Goal: Task Accomplishment & Management: Manage account settings

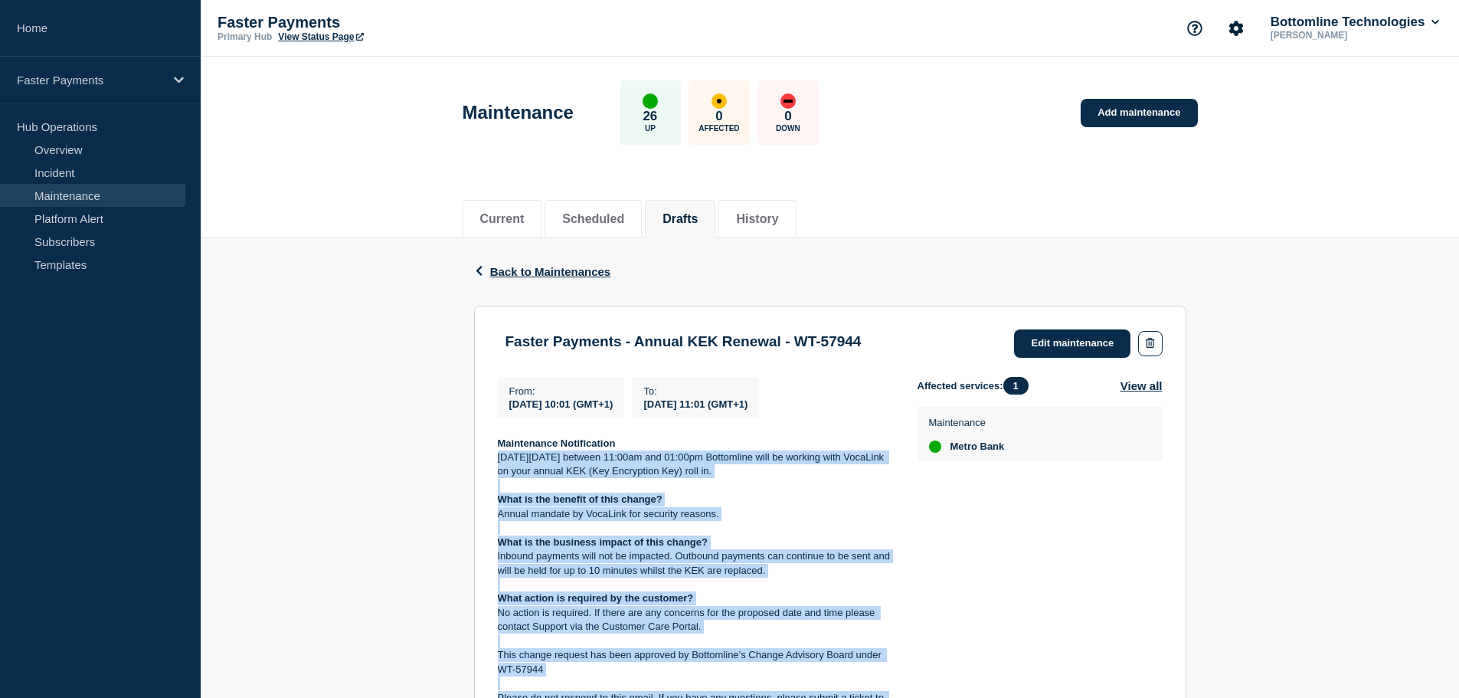
click at [548, 470] on p "On Monday 25 August between 11:00am and 01:00pm Bottomline will be working with…" at bounding box center [695, 464] width 395 height 28
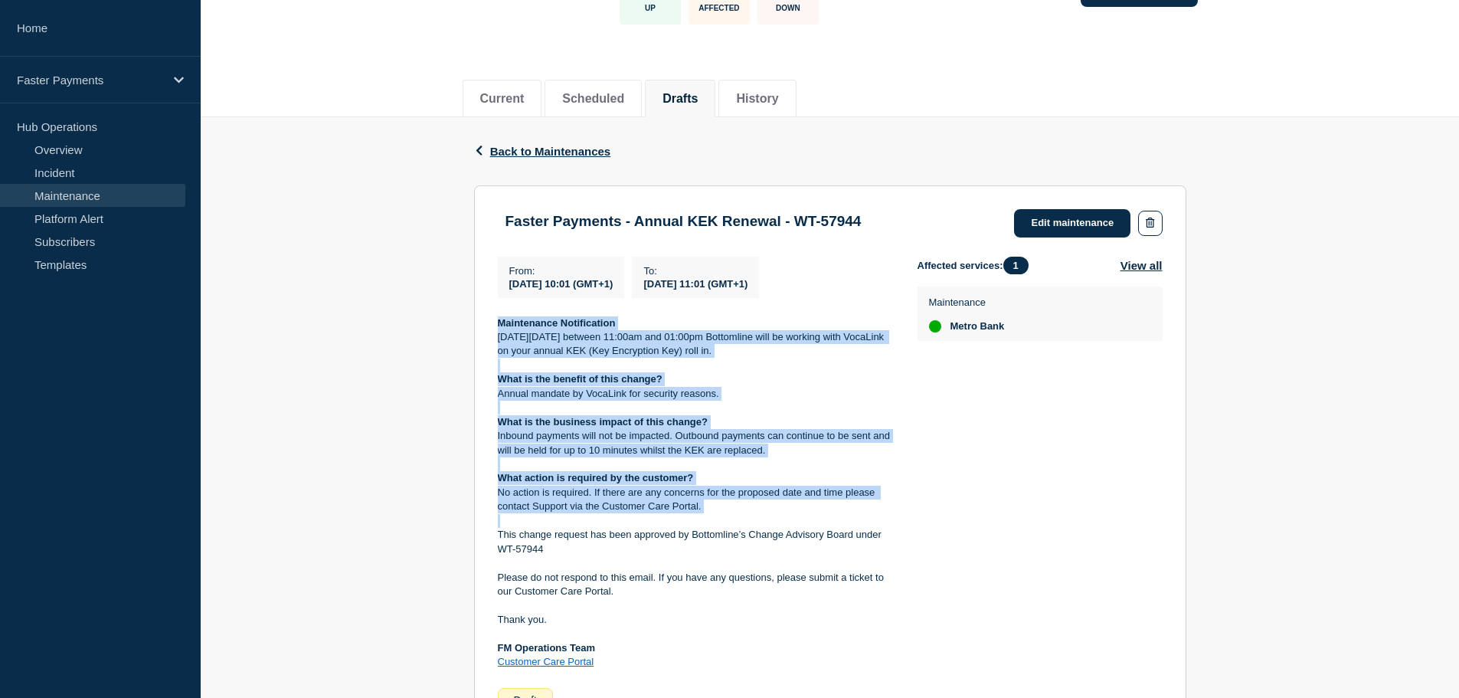
scroll to position [230, 0]
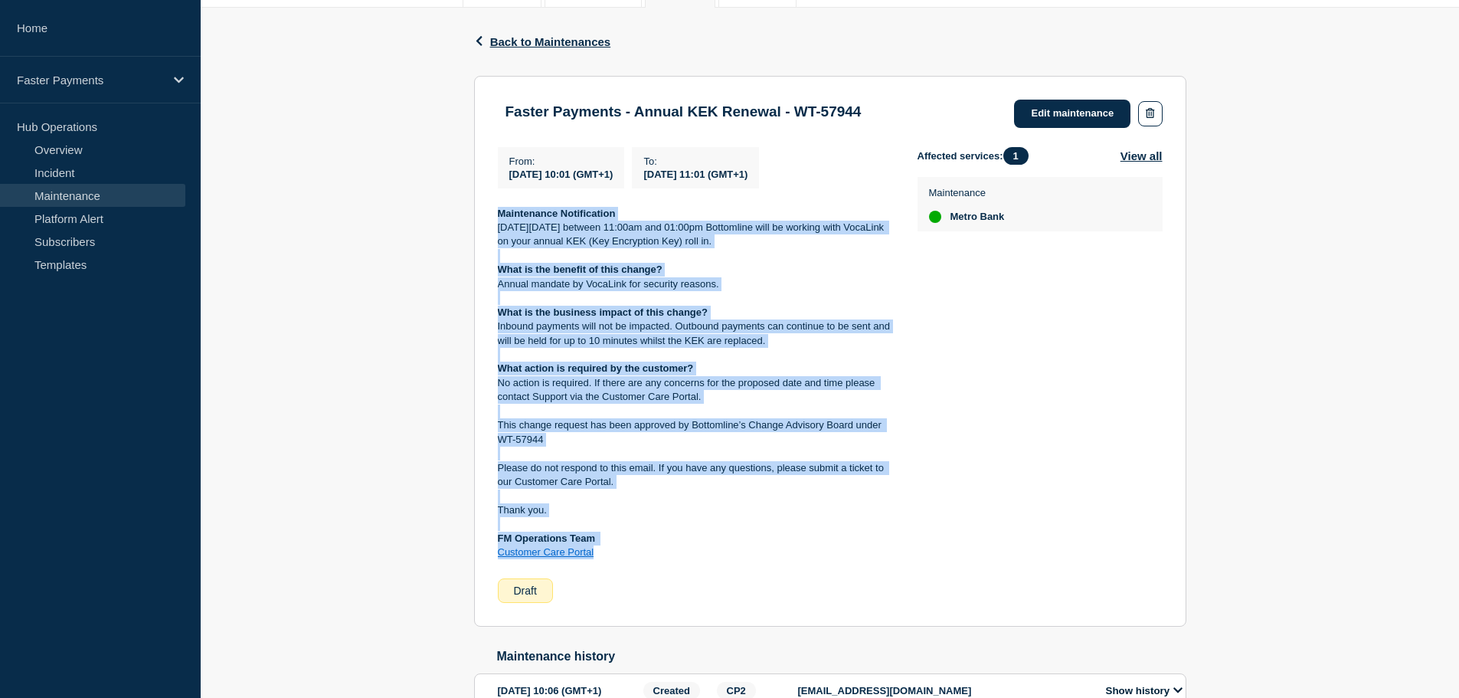
drag, startPoint x: 496, startPoint y: 366, endPoint x: 604, endPoint y: 555, distance: 217.6
click at [604, 555] on section "Faster Payments - Annual KEK Renewal - WT-57944 Edit maintenance From : 2025-08…" at bounding box center [830, 351] width 713 height 551
copy div "Maintenance Notification On Monday 25 August between 11:00am and 01:00pm Bottom…"
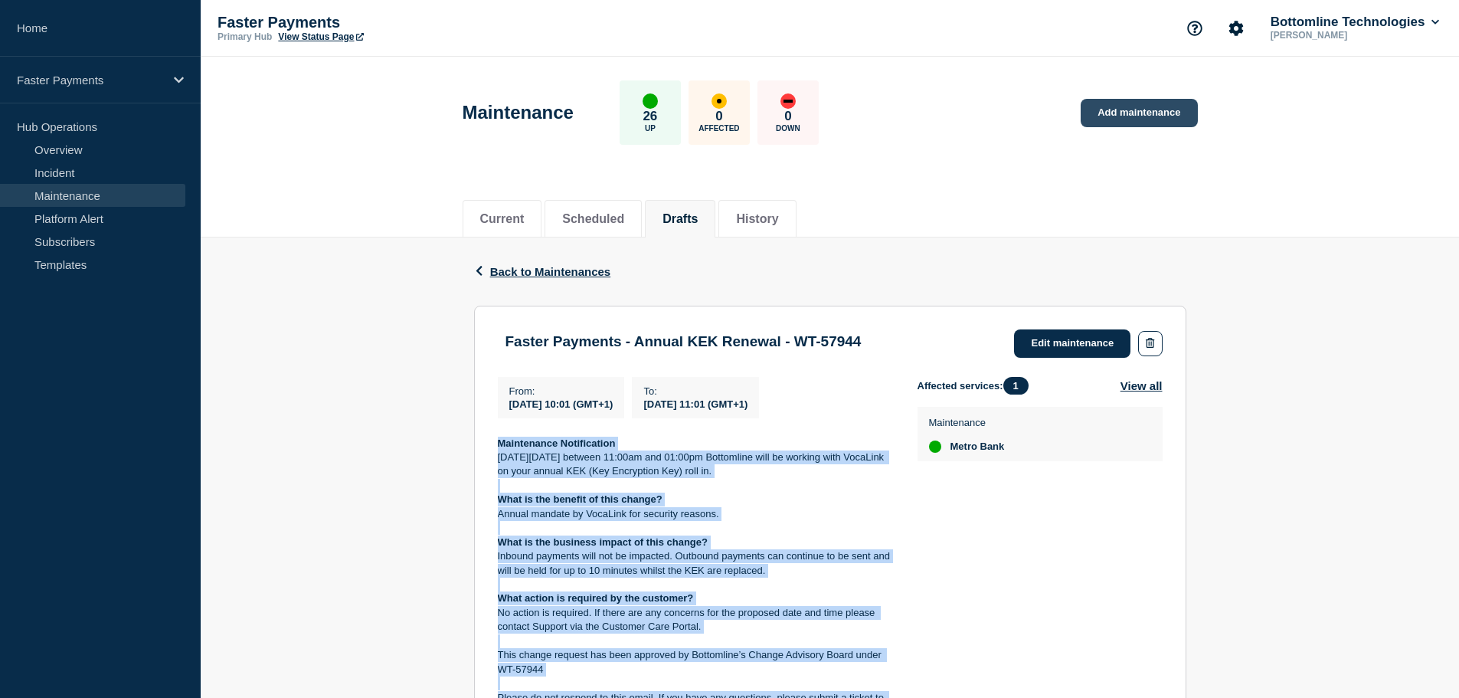
click at [1138, 112] on link "Add maintenance" at bounding box center [1139, 113] width 116 height 28
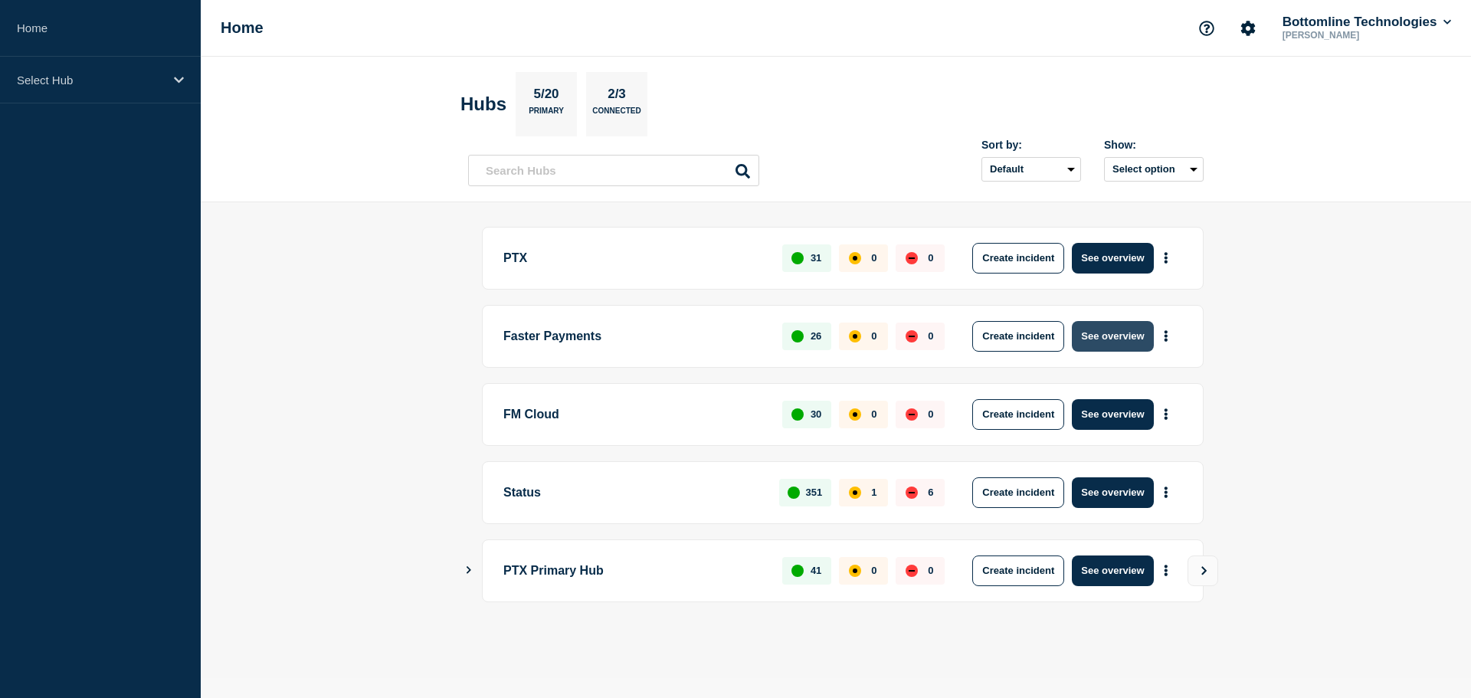
click at [1092, 342] on button "See overview" at bounding box center [1112, 336] width 81 height 31
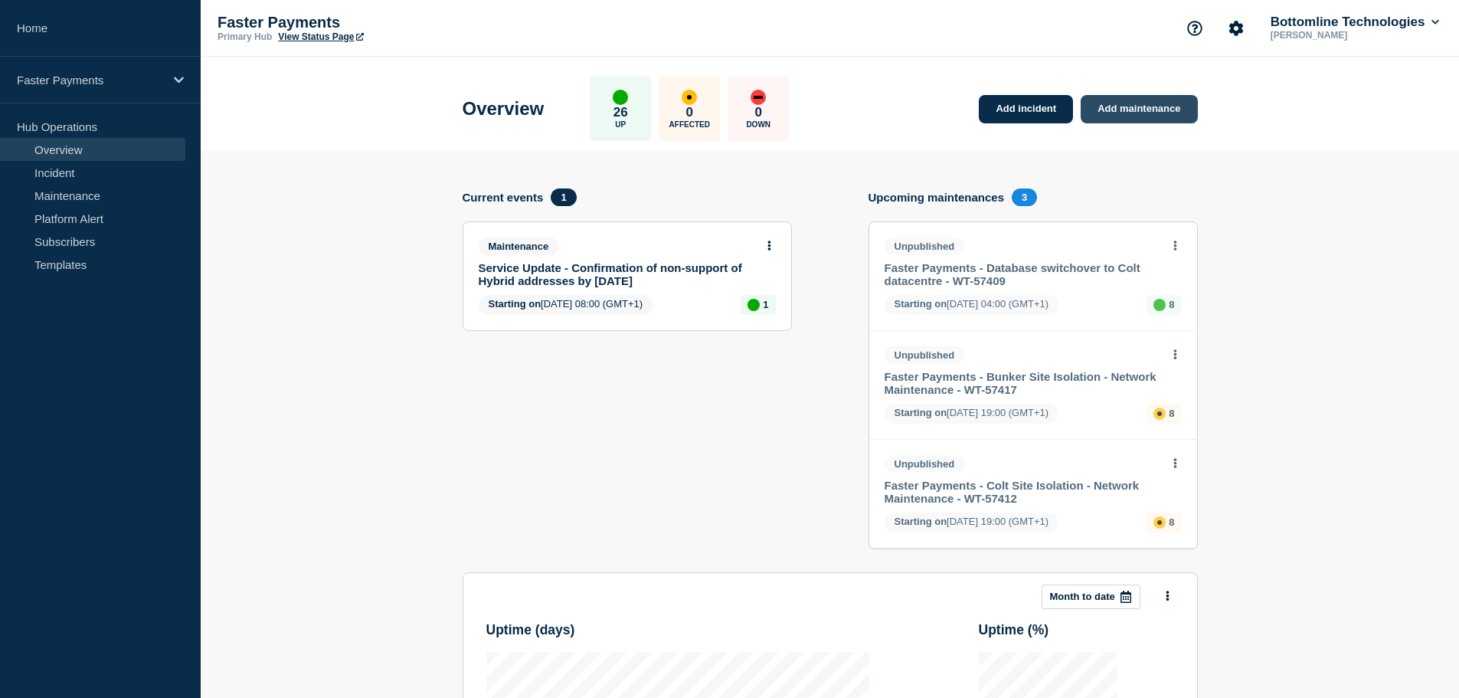
click at [1119, 114] on link "Add maintenance" at bounding box center [1139, 109] width 116 height 28
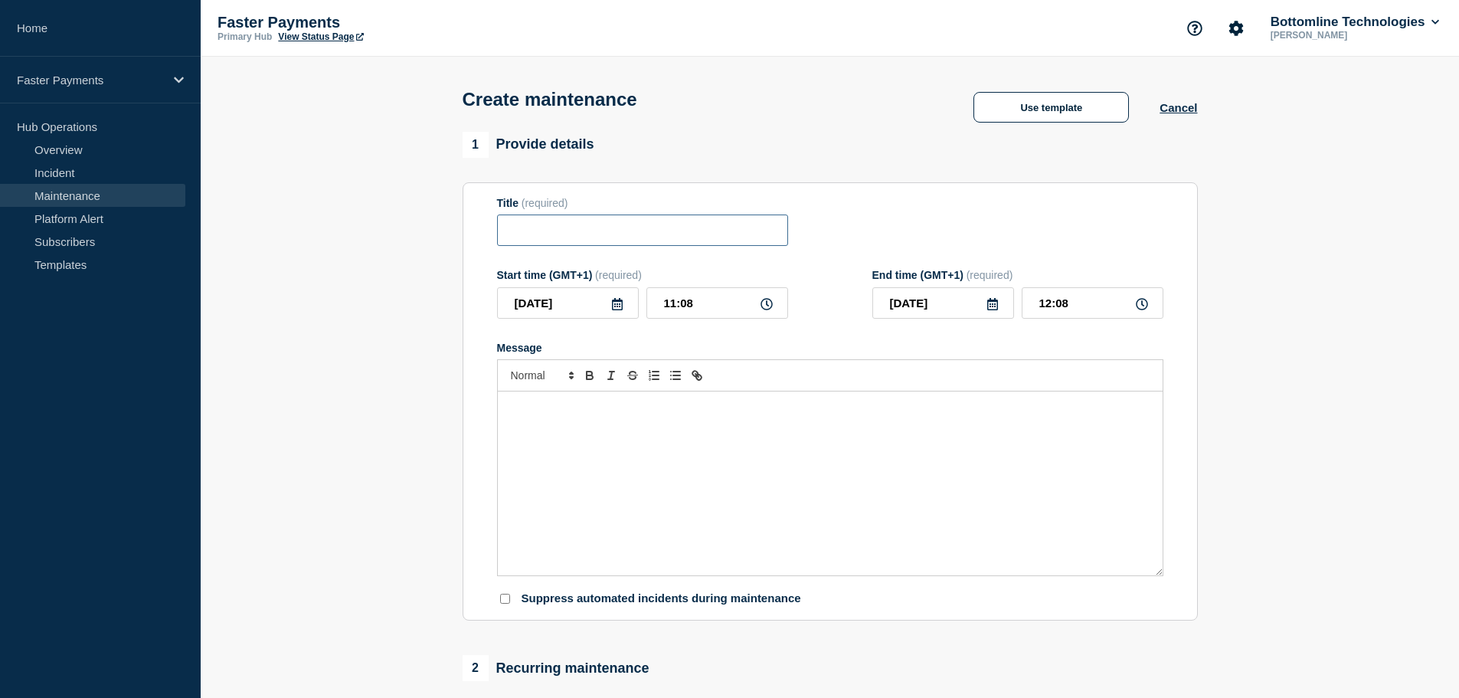
click at [709, 224] on input "Title" at bounding box center [642, 230] width 291 height 31
click at [1066, 117] on button "Use template" at bounding box center [1052, 107] width 156 height 31
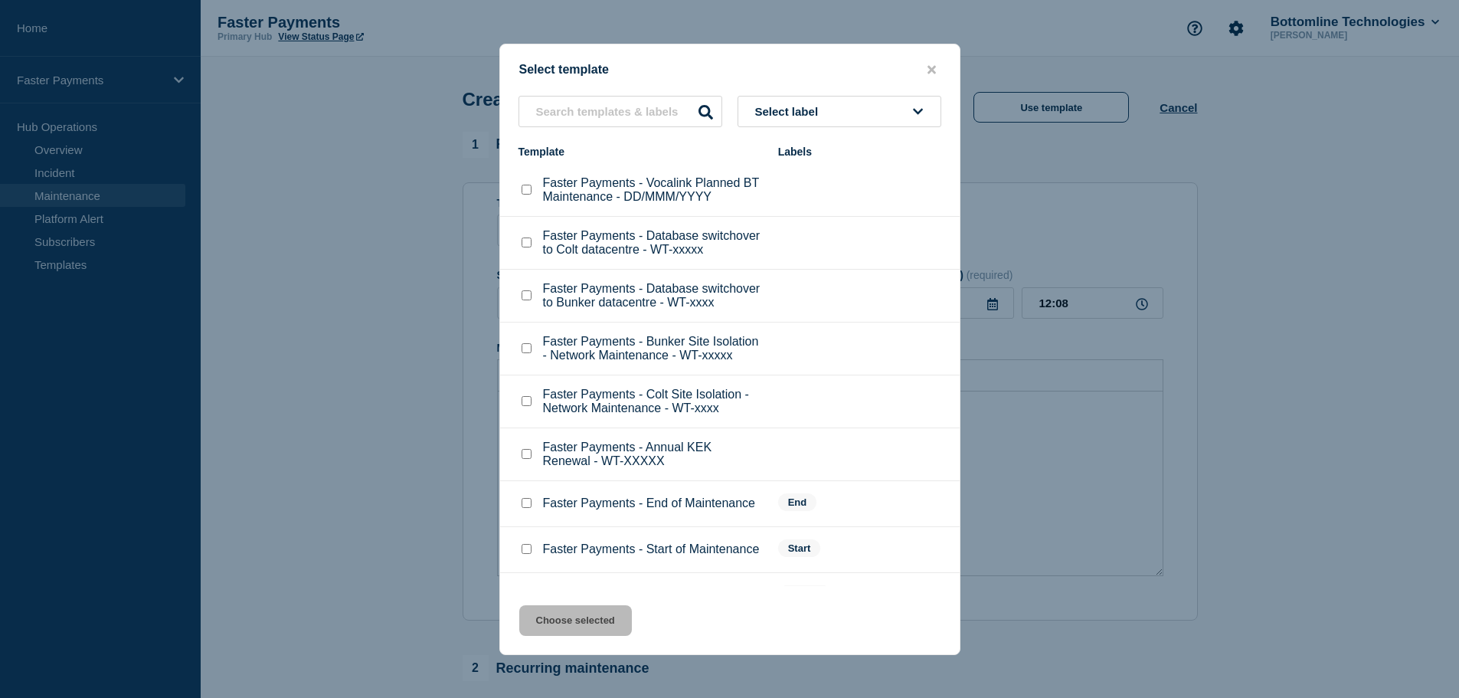
click at [523, 459] on input "Faster Payments - Annual KEK Renewal - WT-XXXXX checkbox" at bounding box center [527, 454] width 10 height 10
checkbox input "true"
click at [555, 624] on button "Choose selected" at bounding box center [575, 620] width 113 height 31
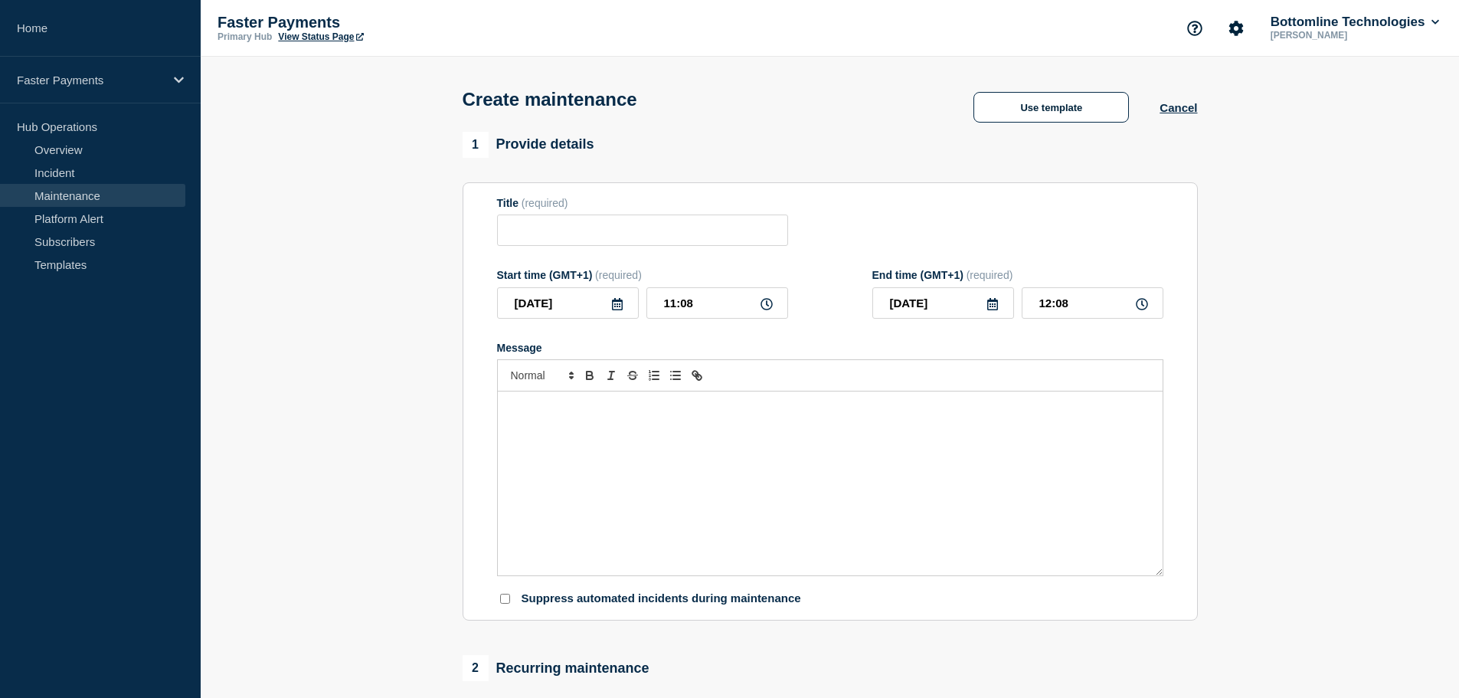
type input "Faster Payments - Annual KEK Renewal - WT-XXXXX"
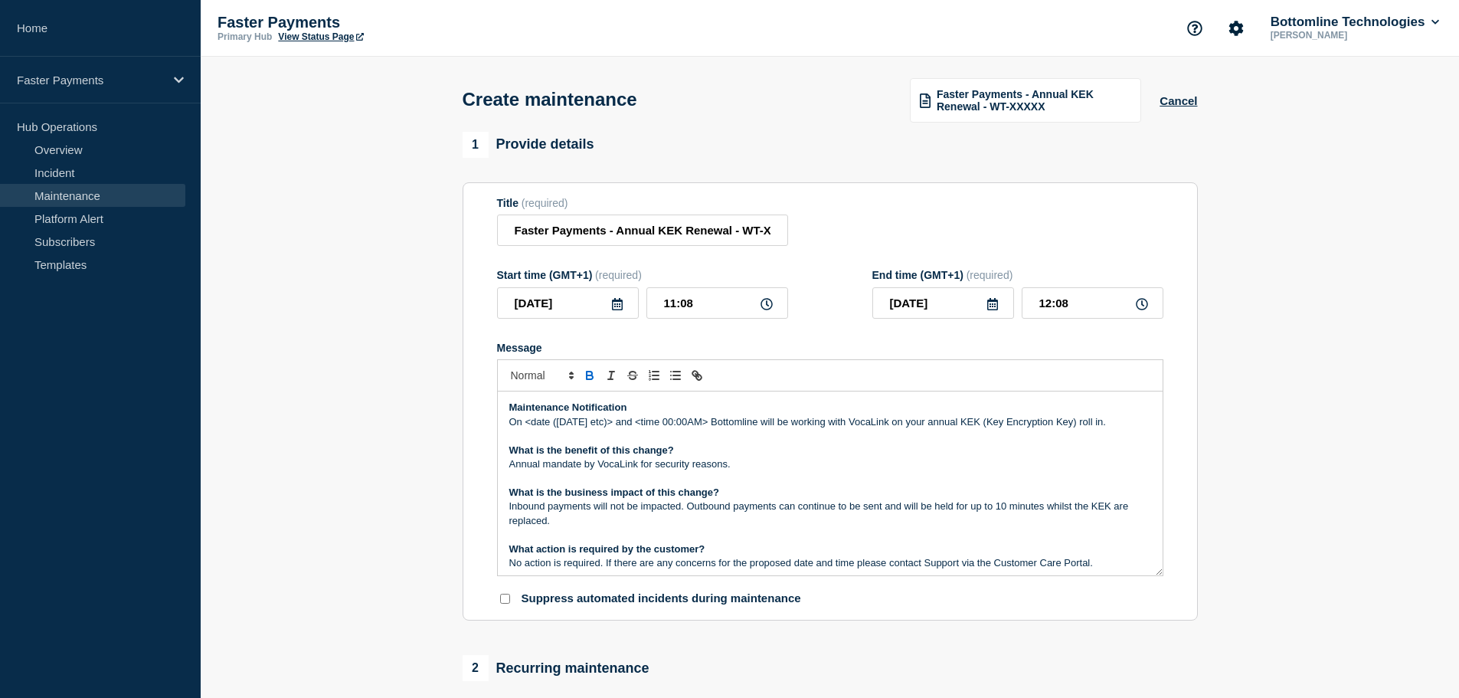
click at [608, 485] on p "Message" at bounding box center [830, 478] width 642 height 14
drag, startPoint x: 561, startPoint y: 424, endPoint x: 524, endPoint y: 421, distance: 37.0
click at [524, 421] on p "On Monday 25 August between 11:00am and 01:00pm Bottomline will be working with…" at bounding box center [830, 422] width 642 height 14
click at [578, 424] on p "On Thursday 25 August between 11:00am and 01:00pm Bottomline will be working wi…" at bounding box center [830, 422] width 642 height 14
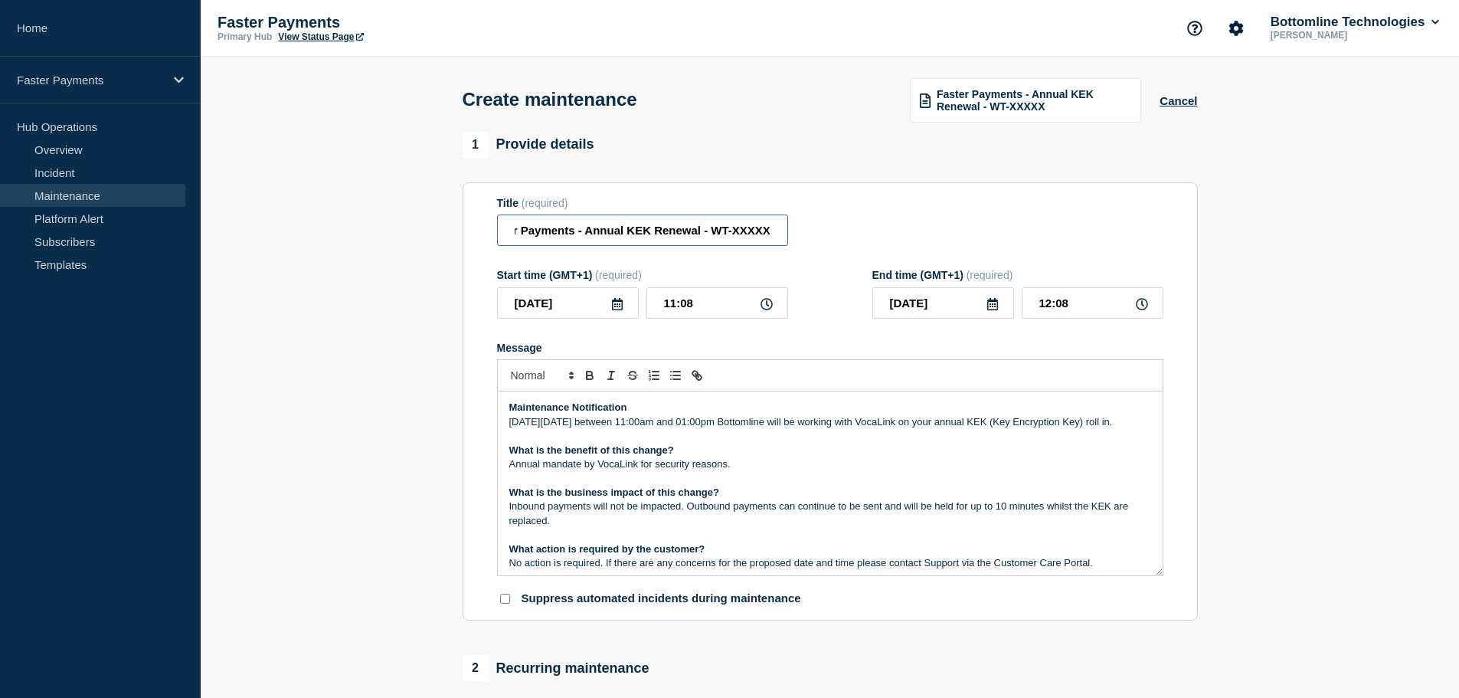
drag, startPoint x: 745, startPoint y: 232, endPoint x: 922, endPoint y: 238, distance: 177.1
click at [922, 238] on div "Title (required) Faster Payments - Annual KEK Renewal - WT-XXXXX" at bounding box center [830, 222] width 667 height 50
paste input "WT-57947"
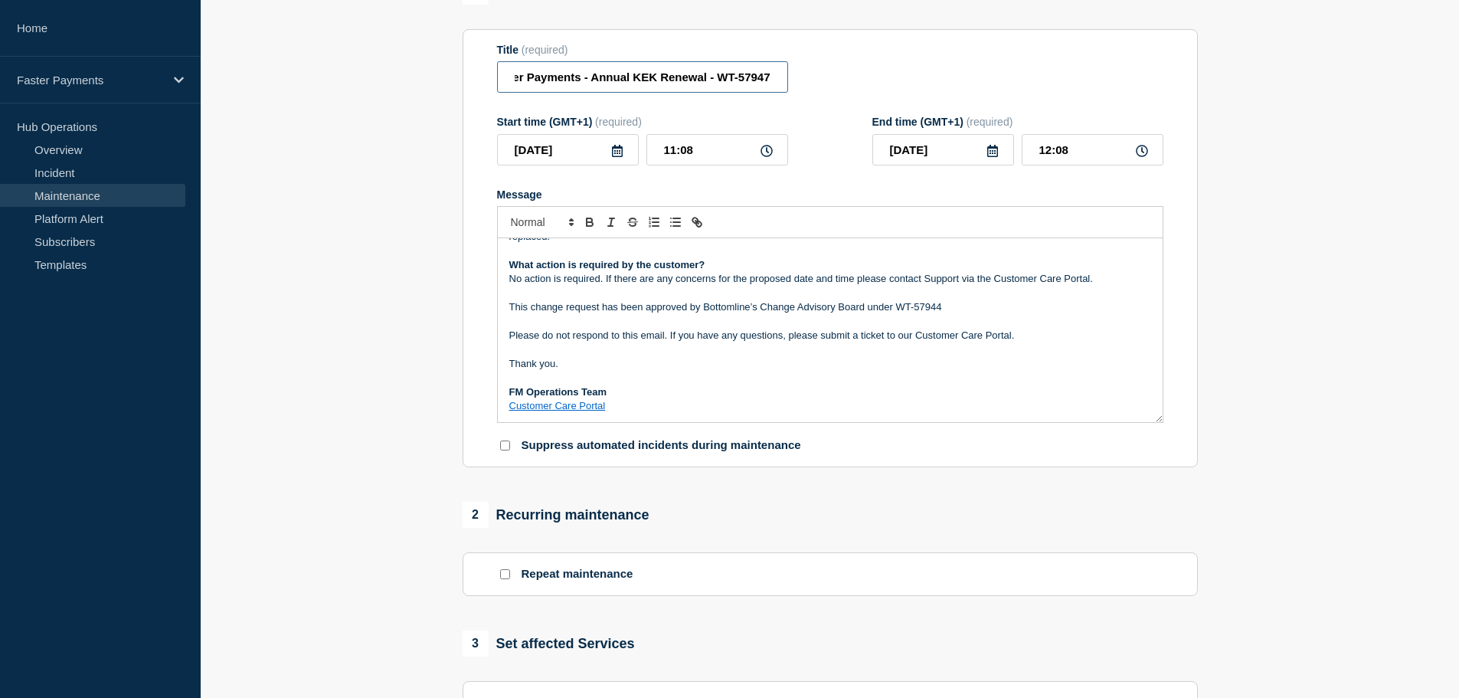
scroll to position [146, 0]
type input "Faster Payments - Annual KEK Renewal - WT-57947"
drag, startPoint x: 896, startPoint y: 305, endPoint x: 963, endPoint y: 316, distance: 67.6
click at [963, 313] on p "This change request has been approved by Bottomline’s Change Advisory Board und…" at bounding box center [830, 307] width 642 height 14
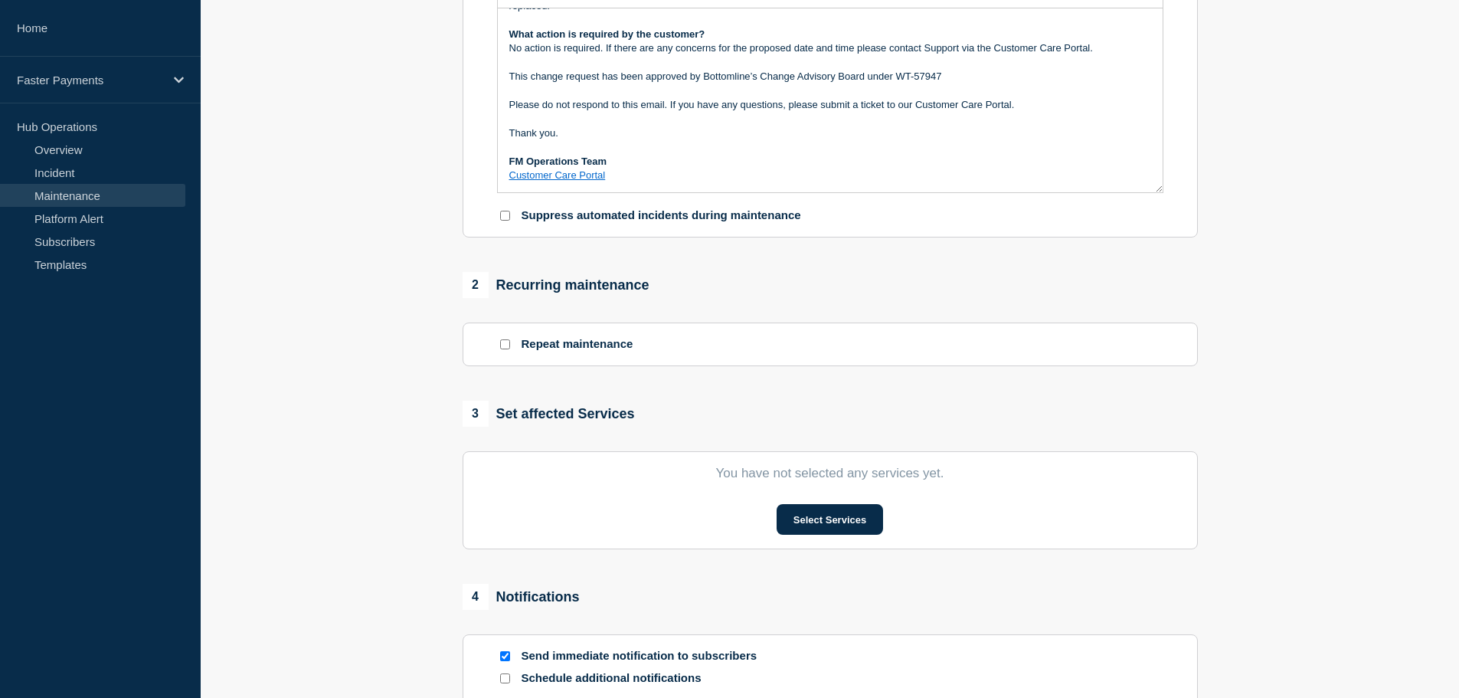
scroll to position [536, 0]
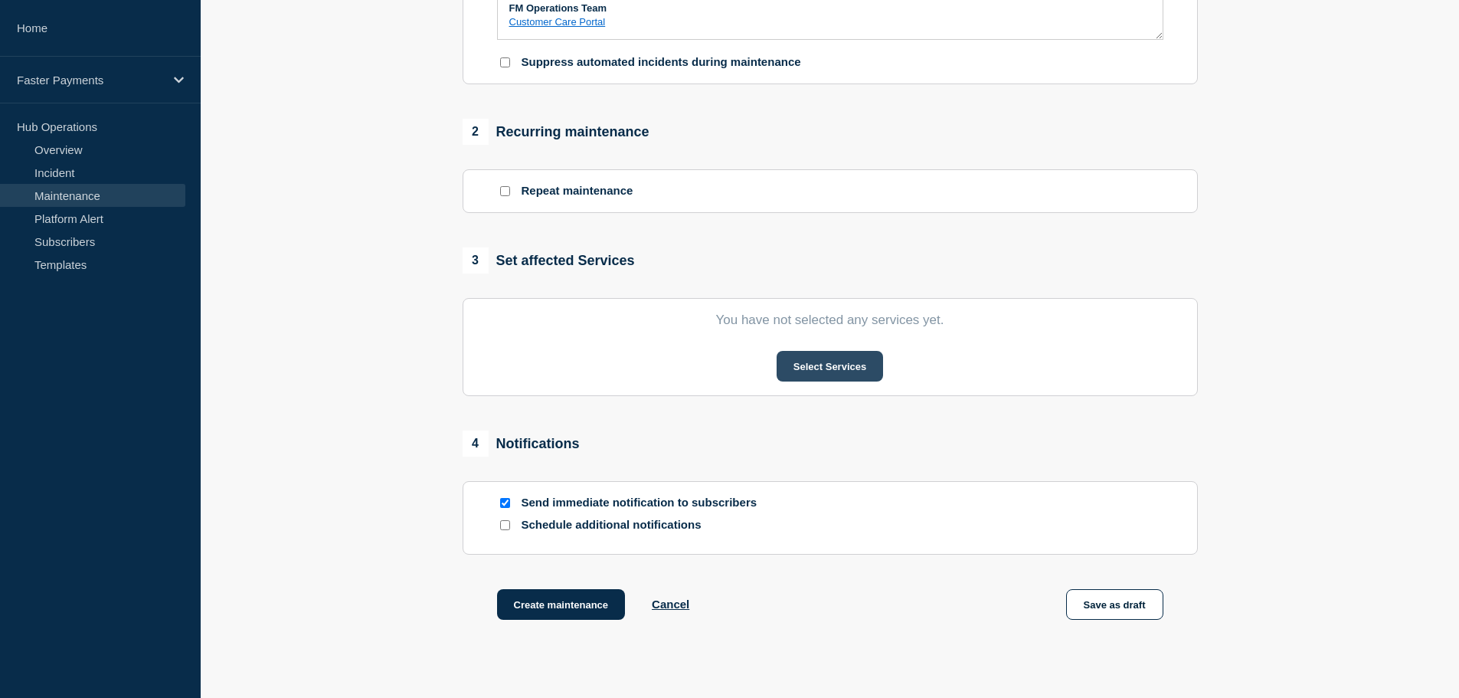
click at [844, 372] on button "Select Services" at bounding box center [830, 366] width 106 height 31
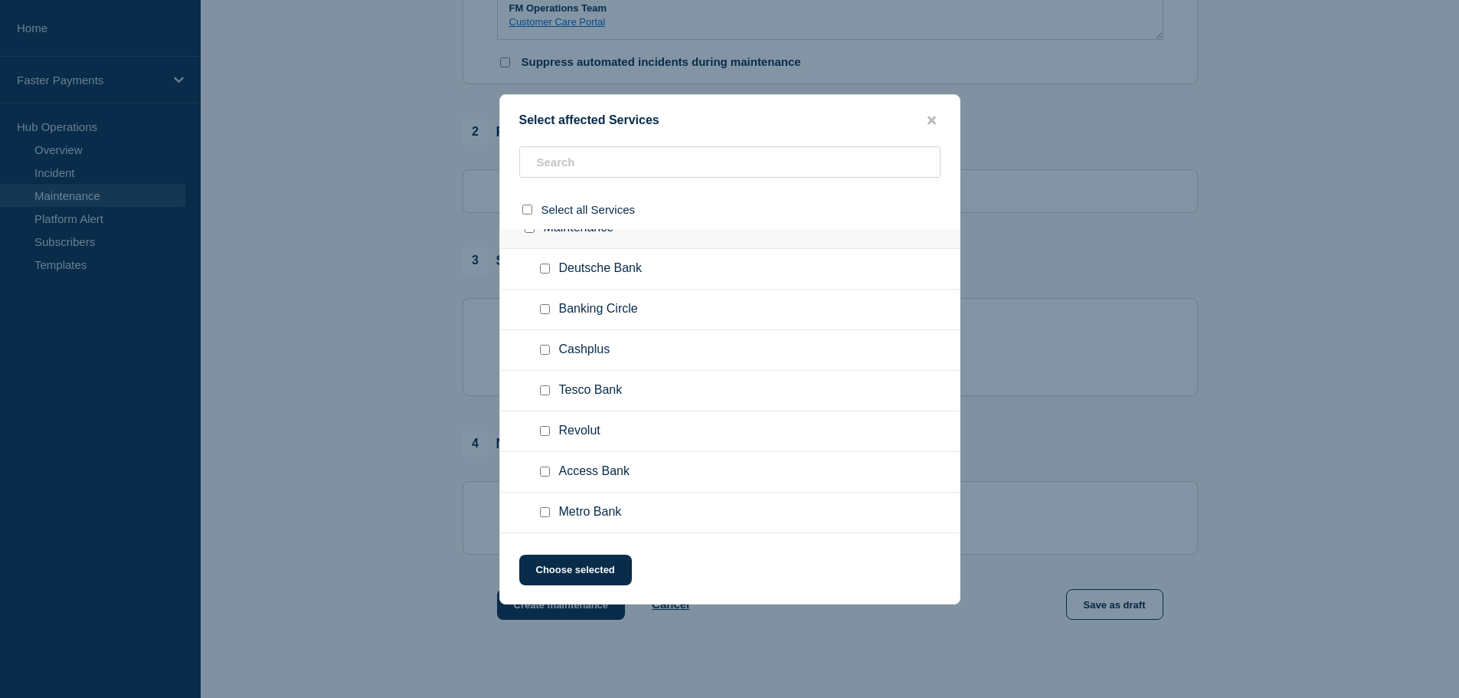
scroll to position [230, 0]
click at [581, 382] on span "Access Bank" at bounding box center [594, 385] width 70 height 15
click at [541, 393] on div at bounding box center [548, 385] width 22 height 15
click at [544, 388] on input "Access Bank checkbox" at bounding box center [545, 385] width 10 height 10
checkbox input "true"
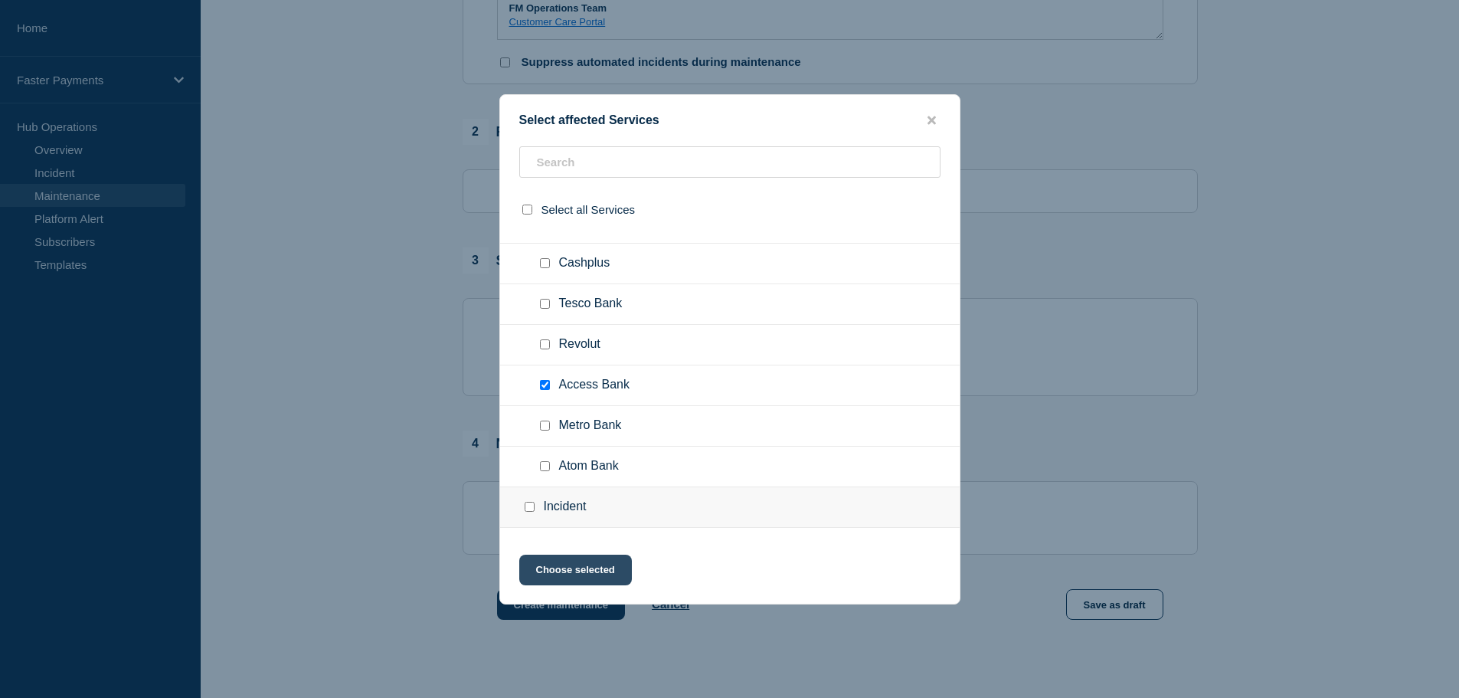
click at [562, 560] on button "Choose selected" at bounding box center [575, 570] width 113 height 31
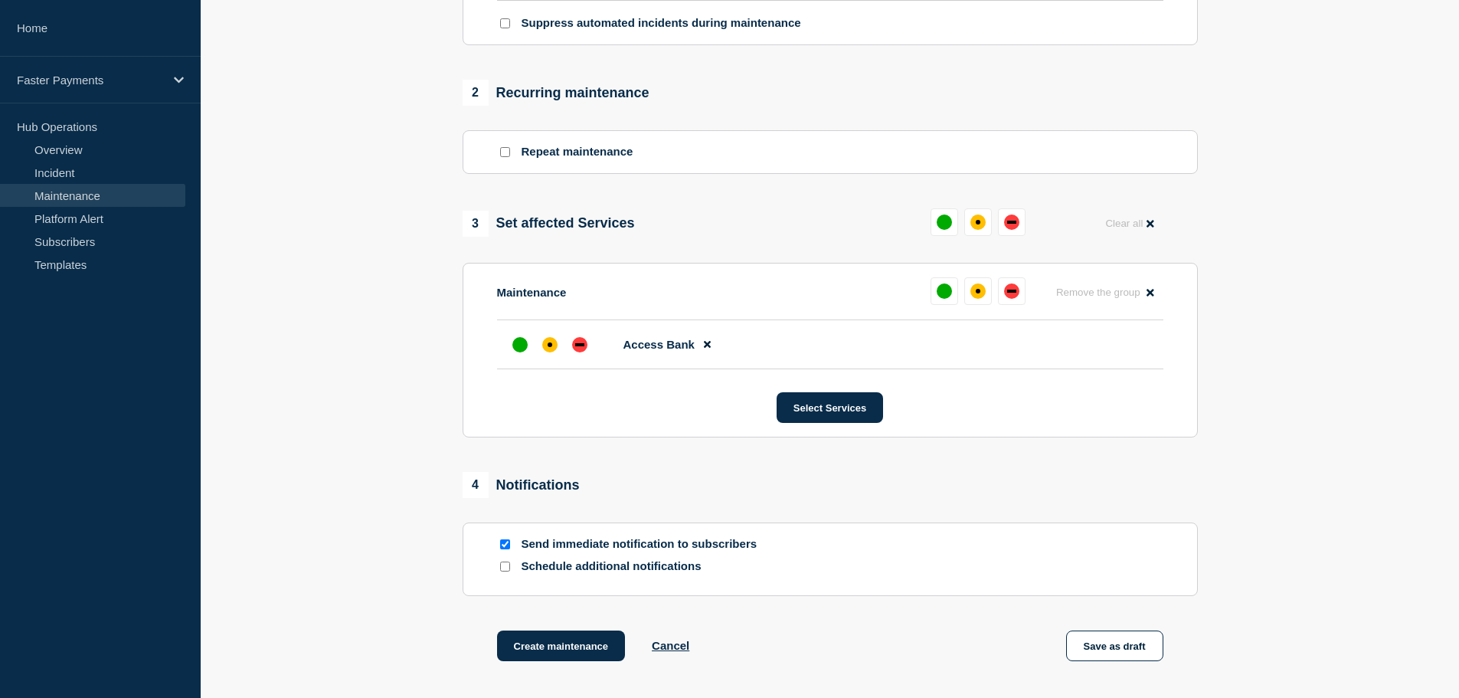
scroll to position [613, 0]
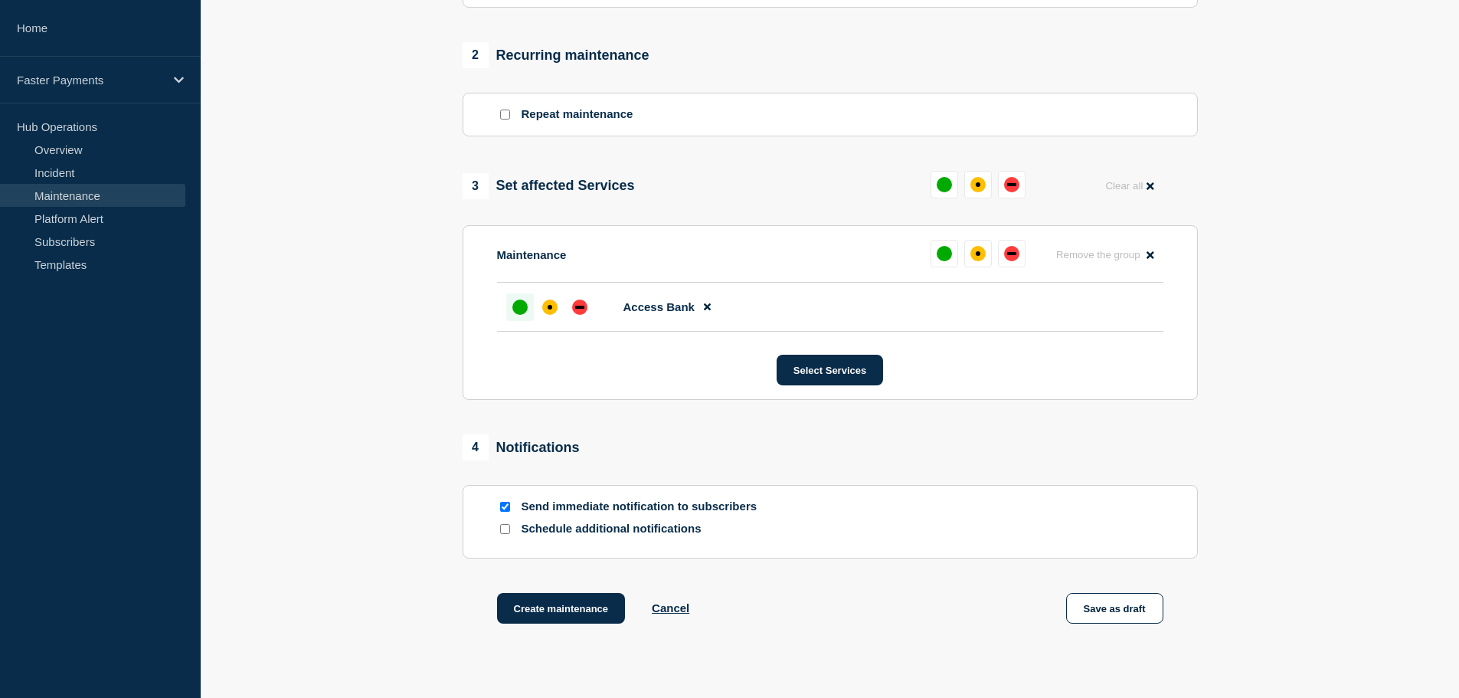
click at [517, 315] on div "up" at bounding box center [520, 307] width 15 height 15
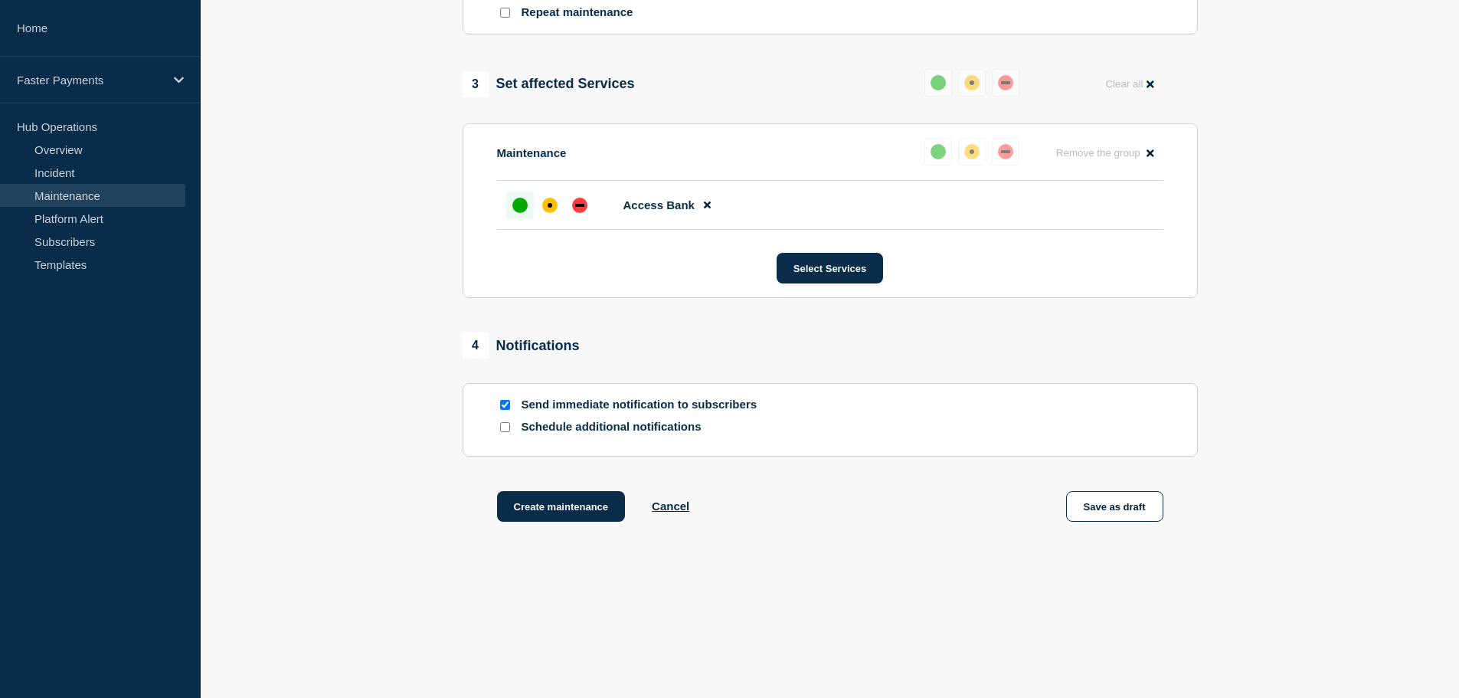
scroll to position [719, 0]
click at [1138, 502] on button "Save as draft" at bounding box center [1114, 506] width 97 height 31
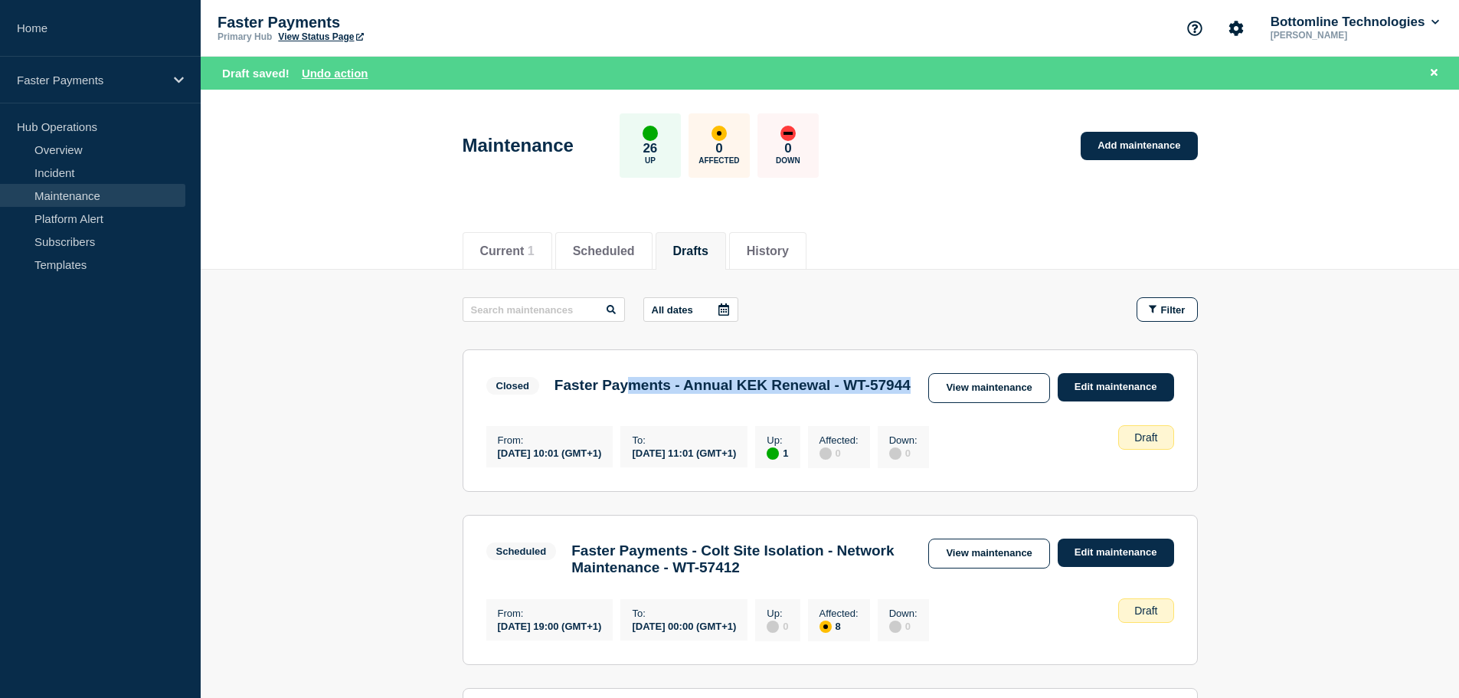
drag, startPoint x: 636, startPoint y: 375, endPoint x: 800, endPoint y: 418, distance: 169.3
click at [800, 395] on div "Closed Faster Payments - Annual KEK Renewal - WT-57944" at bounding box center [702, 383] width 432 height 21
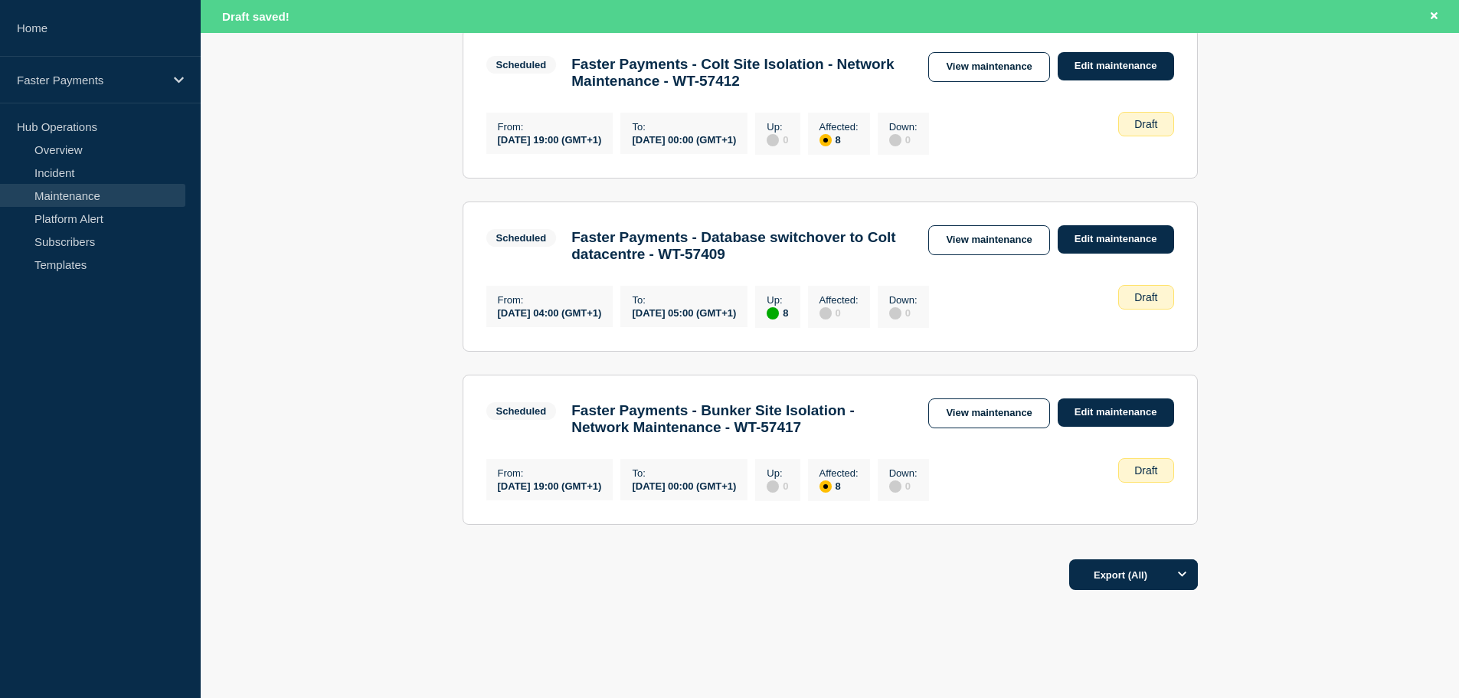
scroll to position [536, 0]
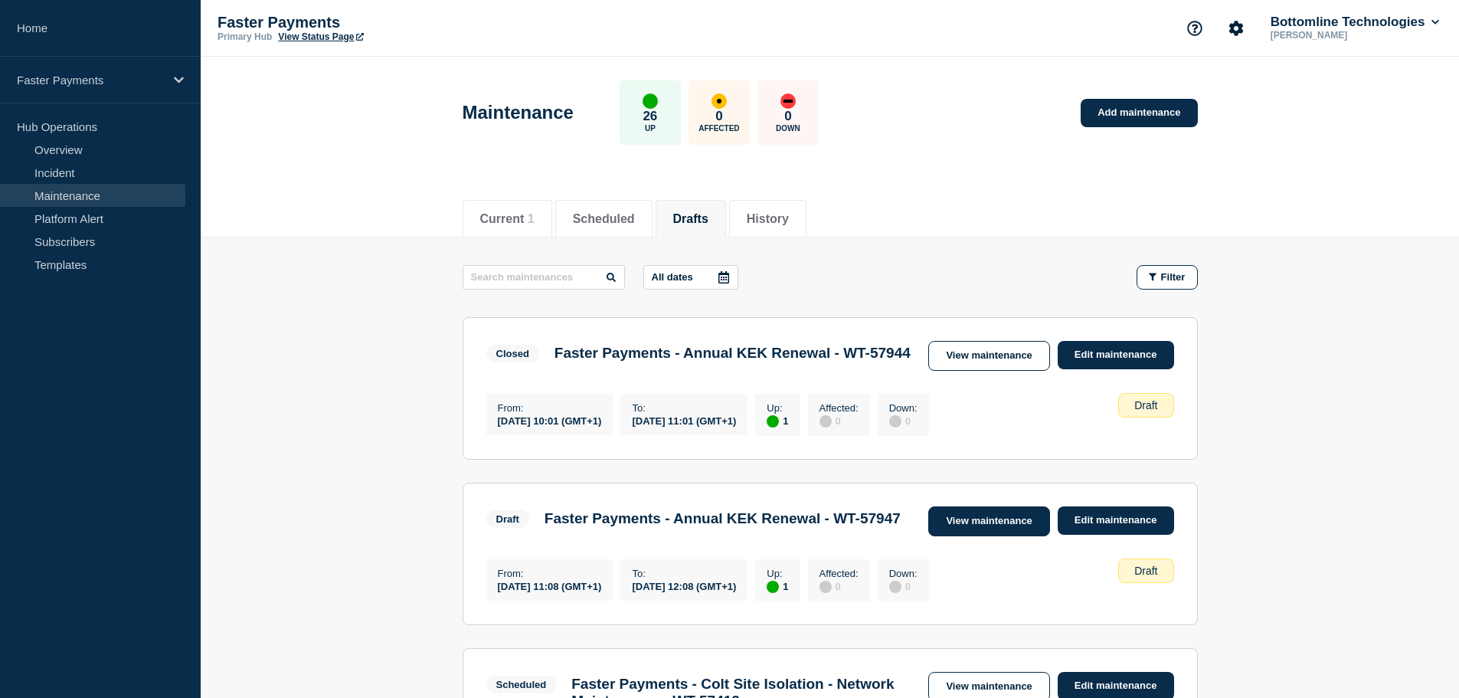
click at [999, 536] on link "View maintenance" at bounding box center [989, 521] width 121 height 30
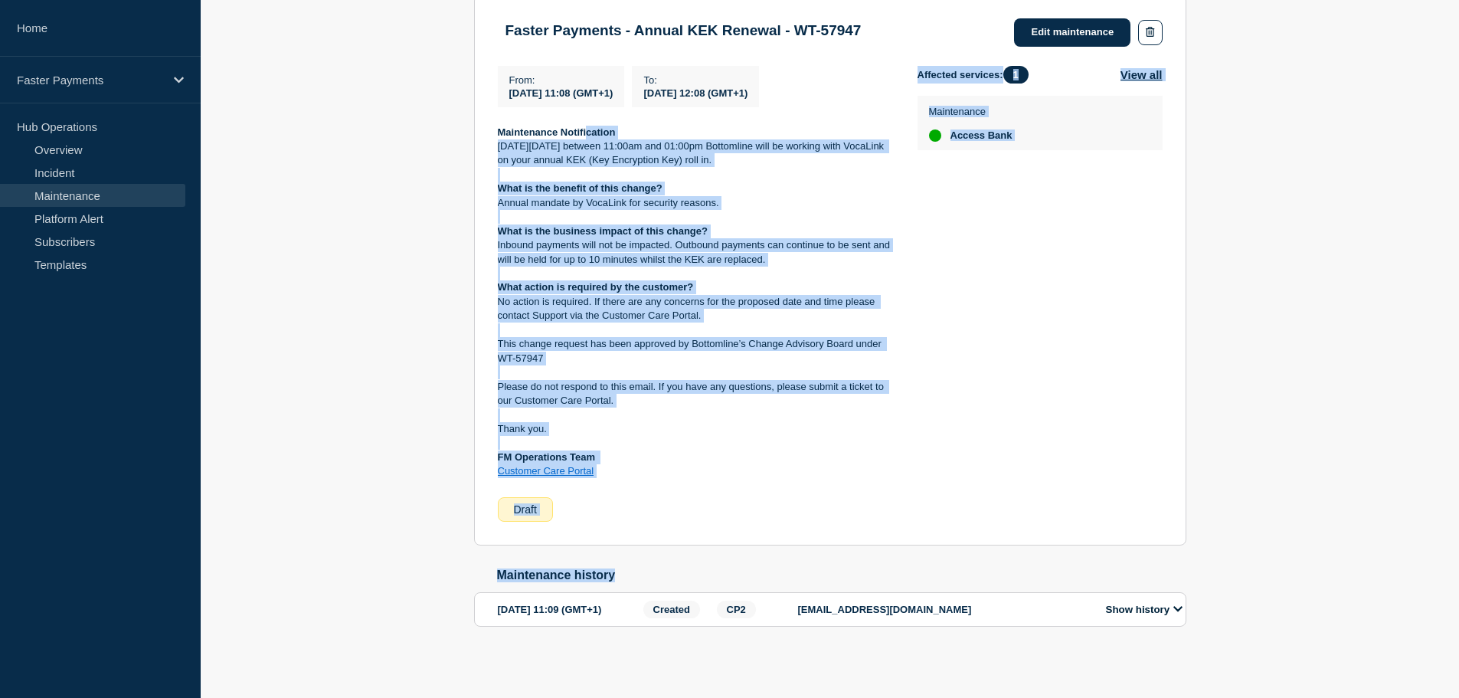
scroll to position [327, 0]
drag, startPoint x: 588, startPoint y: 438, endPoint x: 883, endPoint y: 565, distance: 321.6
click at [883, 565] on div "Back Back to Maintenances Faster Payments - Annual KEK Renewal - WT-57947 From …" at bounding box center [830, 300] width 735 height 749
click at [999, 496] on div "Affected services: 1 View all Maintenance Access Bank" at bounding box center [1040, 294] width 245 height 456
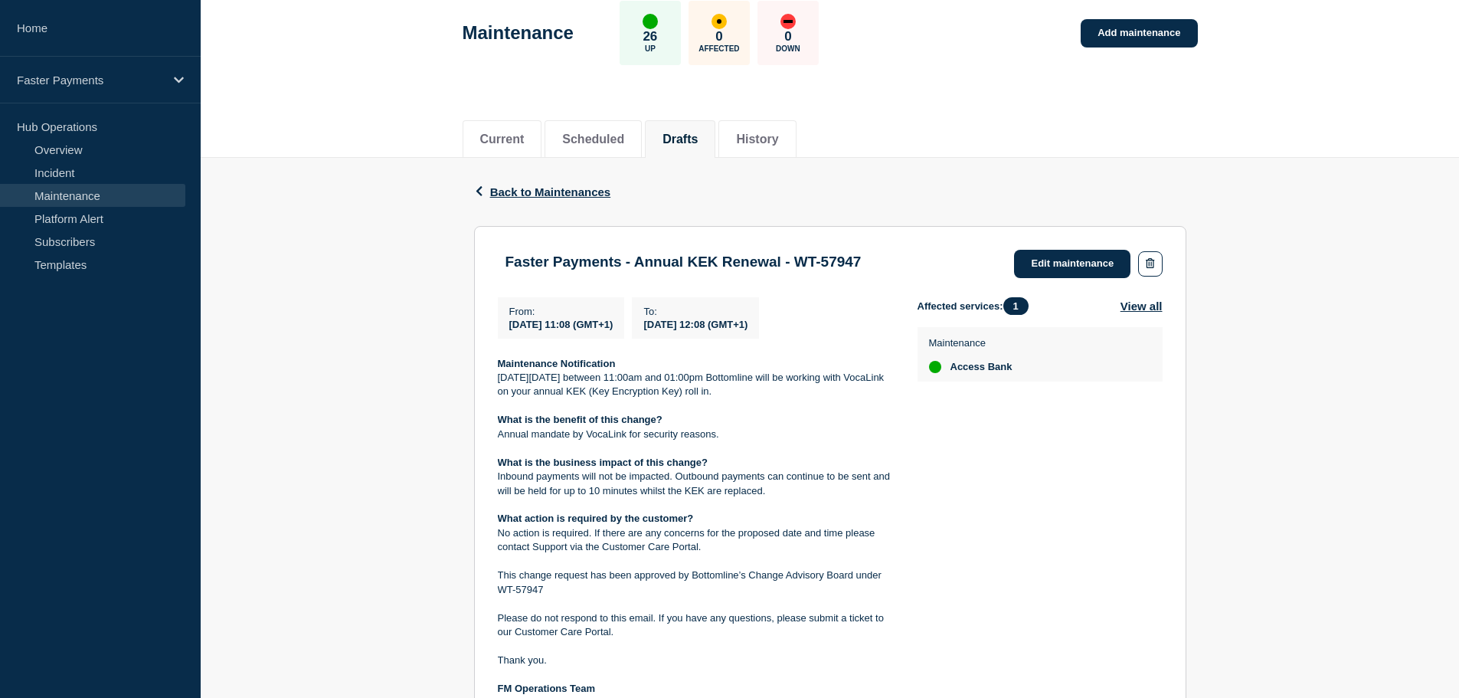
scroll to position [0, 0]
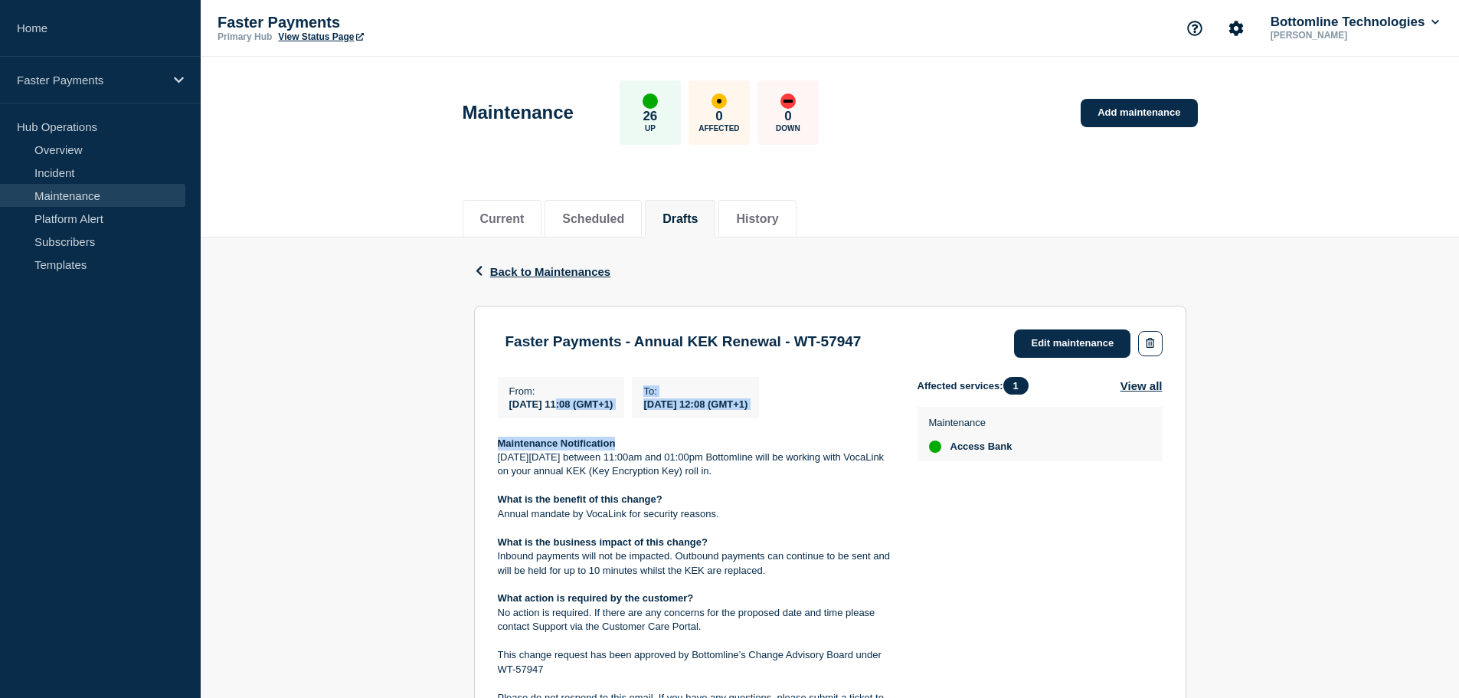
drag, startPoint x: 563, startPoint y: 405, endPoint x: 909, endPoint y: 427, distance: 347.0
click at [909, 427] on div "From : 2025-08-19 11:08 (GMT+1) To : 2025-08-19 12:08 (GMT+1) Maintenance Notif…" at bounding box center [708, 605] width 420 height 456
click at [1047, 345] on link "Edit maintenance" at bounding box center [1072, 343] width 116 height 28
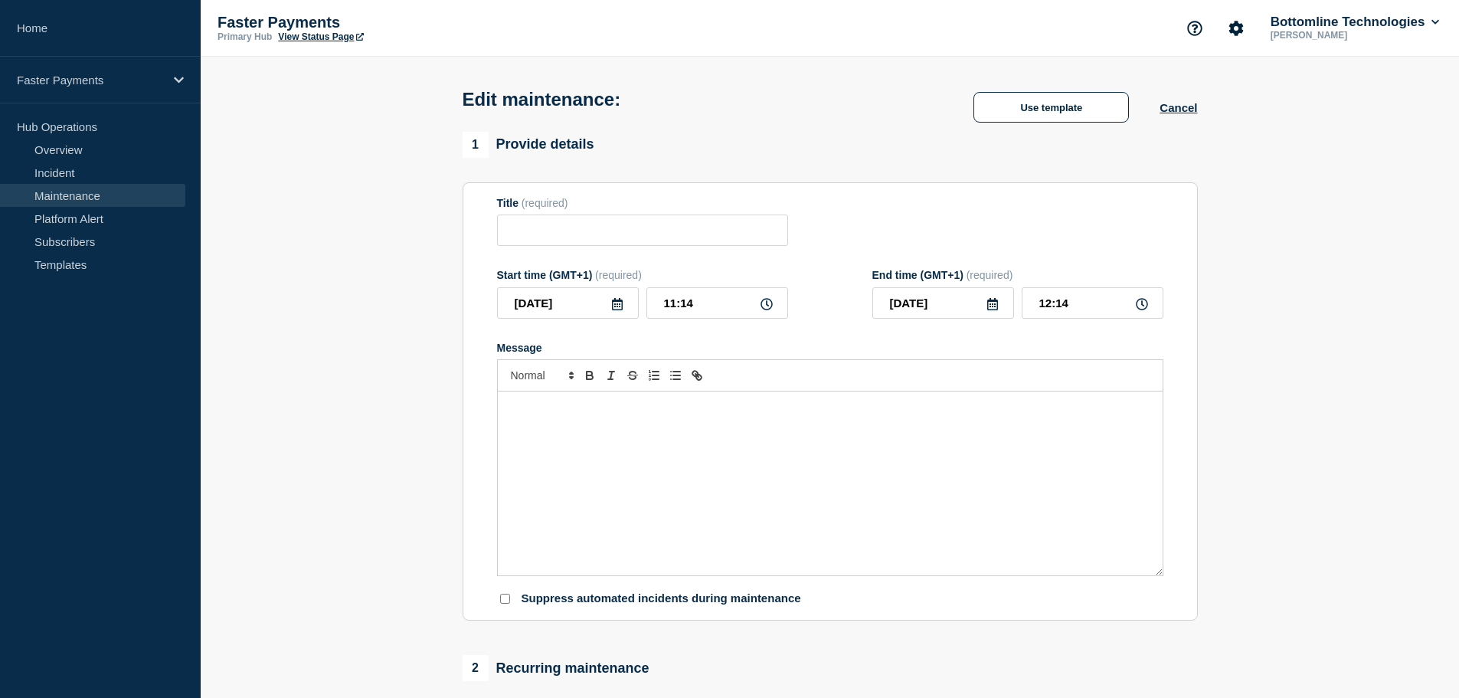
type input "Faster Payments - Annual KEK Renewal - WT-57947"
type input "11:08"
type input "12:08"
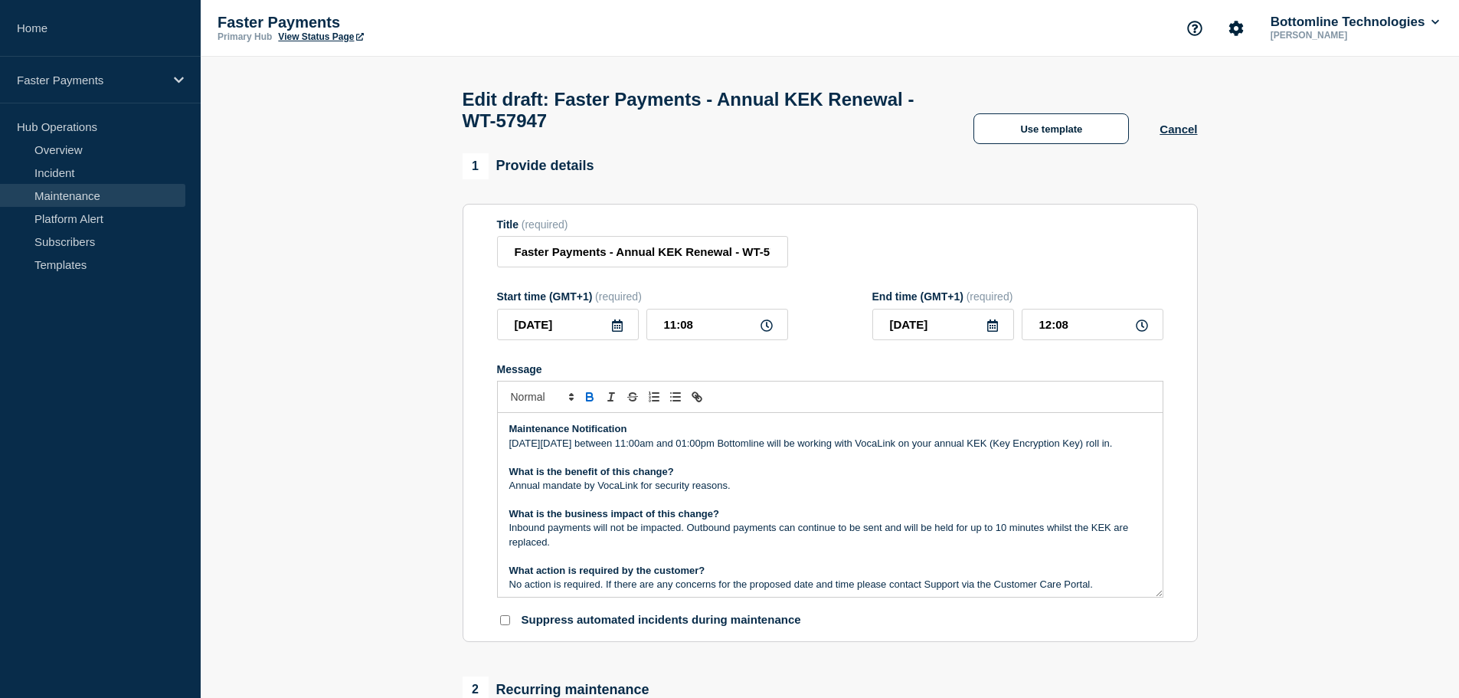
click at [614, 332] on icon at bounding box center [617, 325] width 11 height 12
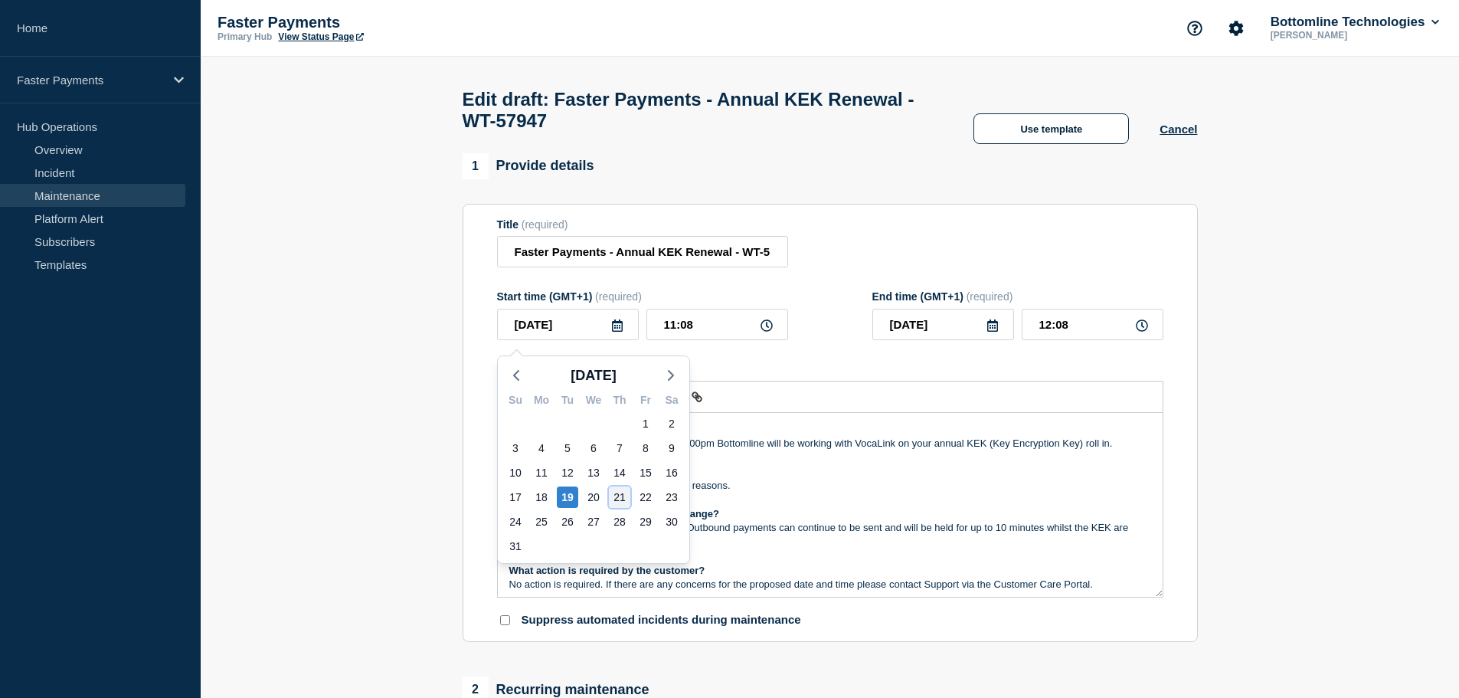
click at [613, 494] on div "21" at bounding box center [619, 496] width 21 height 21
type input "2025-08-21"
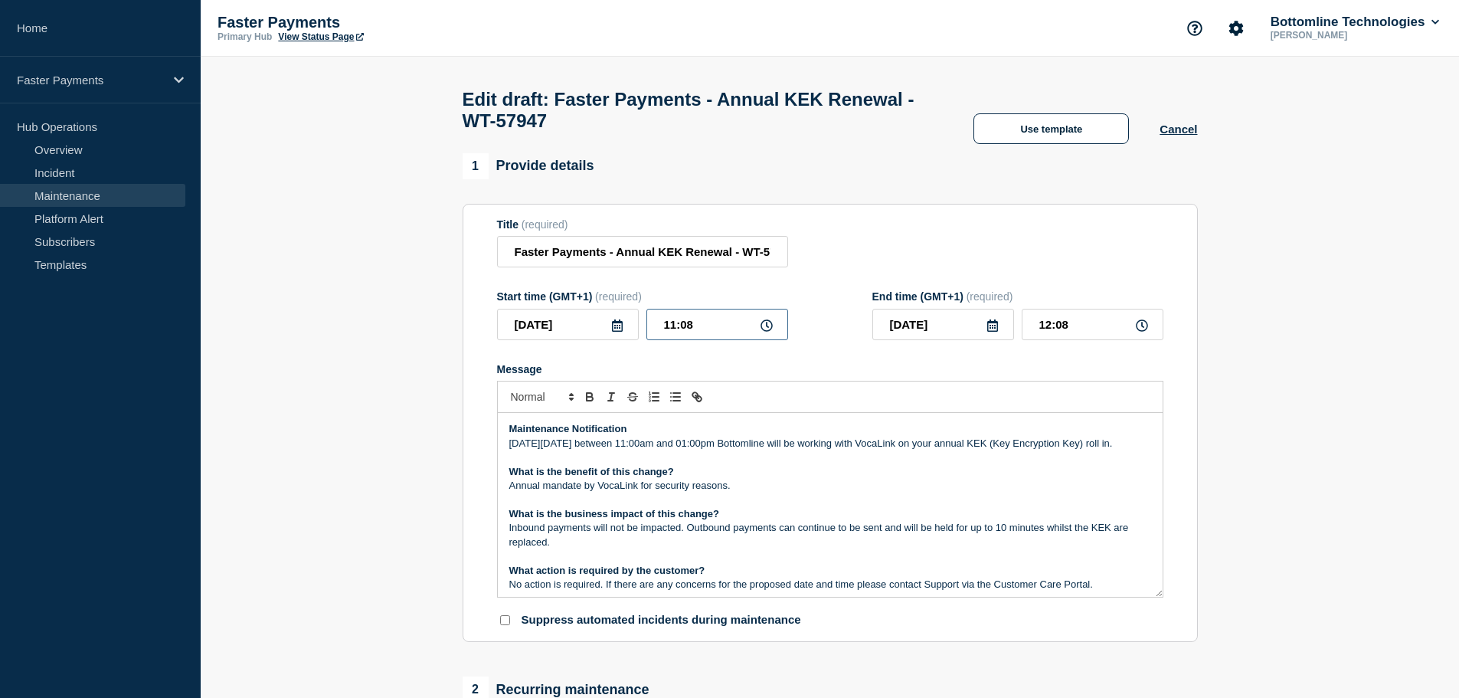
click at [695, 331] on input "11:08" at bounding box center [718, 324] width 142 height 31
type input "11:00"
click at [1050, 333] on input "12:00" at bounding box center [1093, 324] width 142 height 31
type input "13:00"
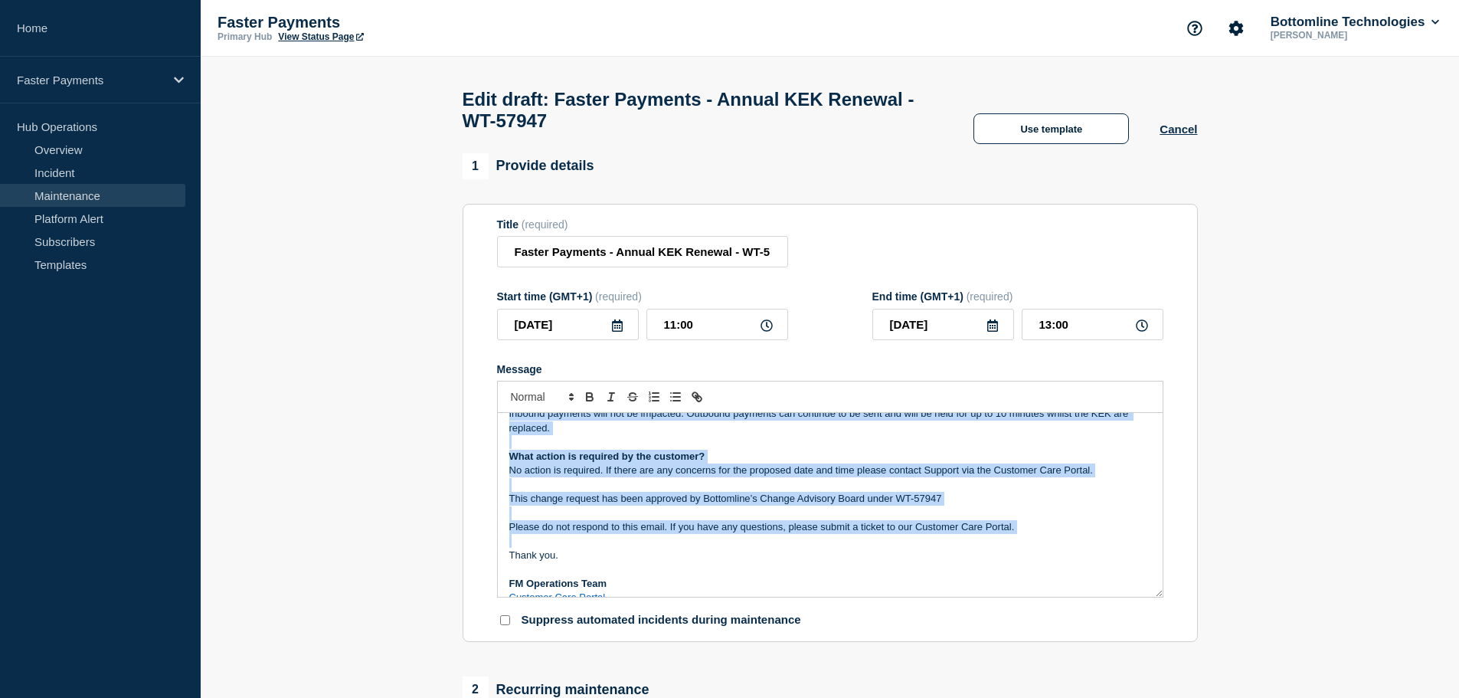
scroll to position [146, 0]
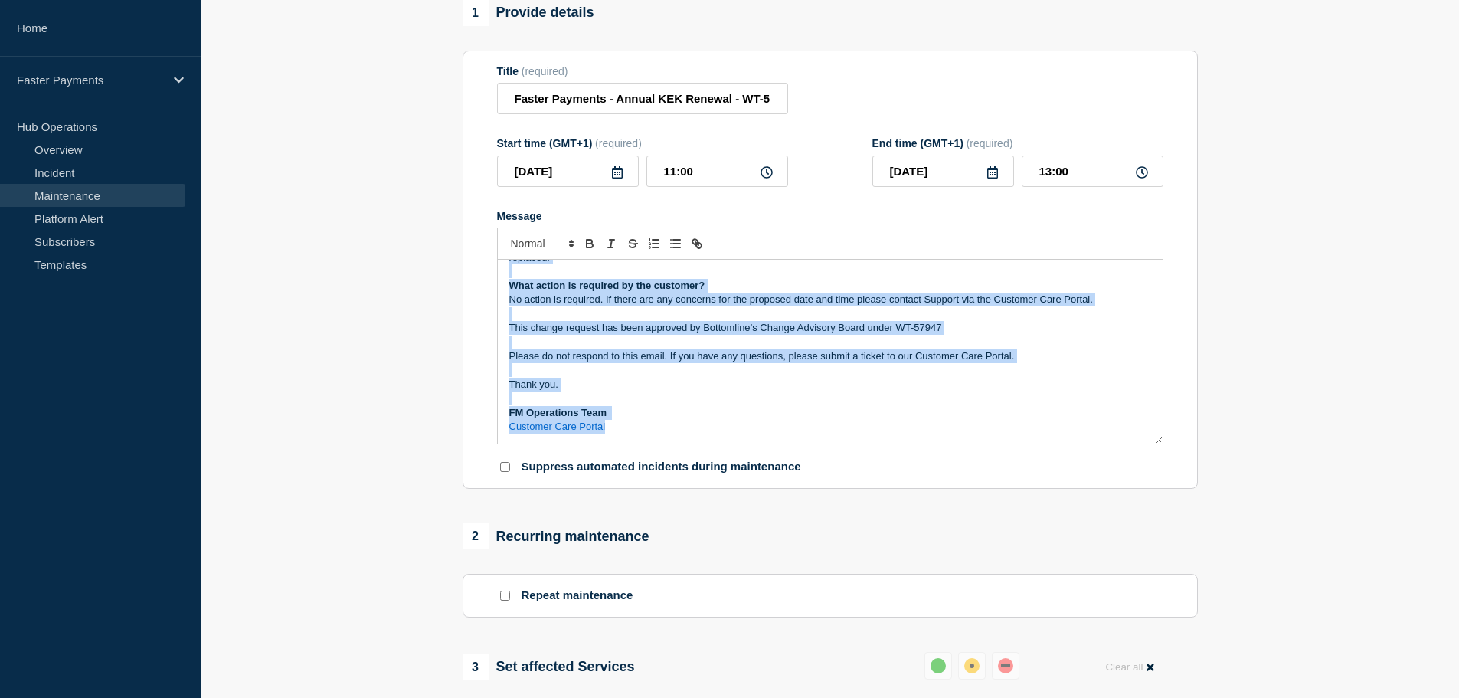
drag, startPoint x: 612, startPoint y: 448, endPoint x: 929, endPoint y: 558, distance: 334.8
click at [929, 558] on div "1 Provide details Title (required) Faster Payments - Annual KEK Renewal - WT-57…" at bounding box center [830, 572] width 753 height 1144
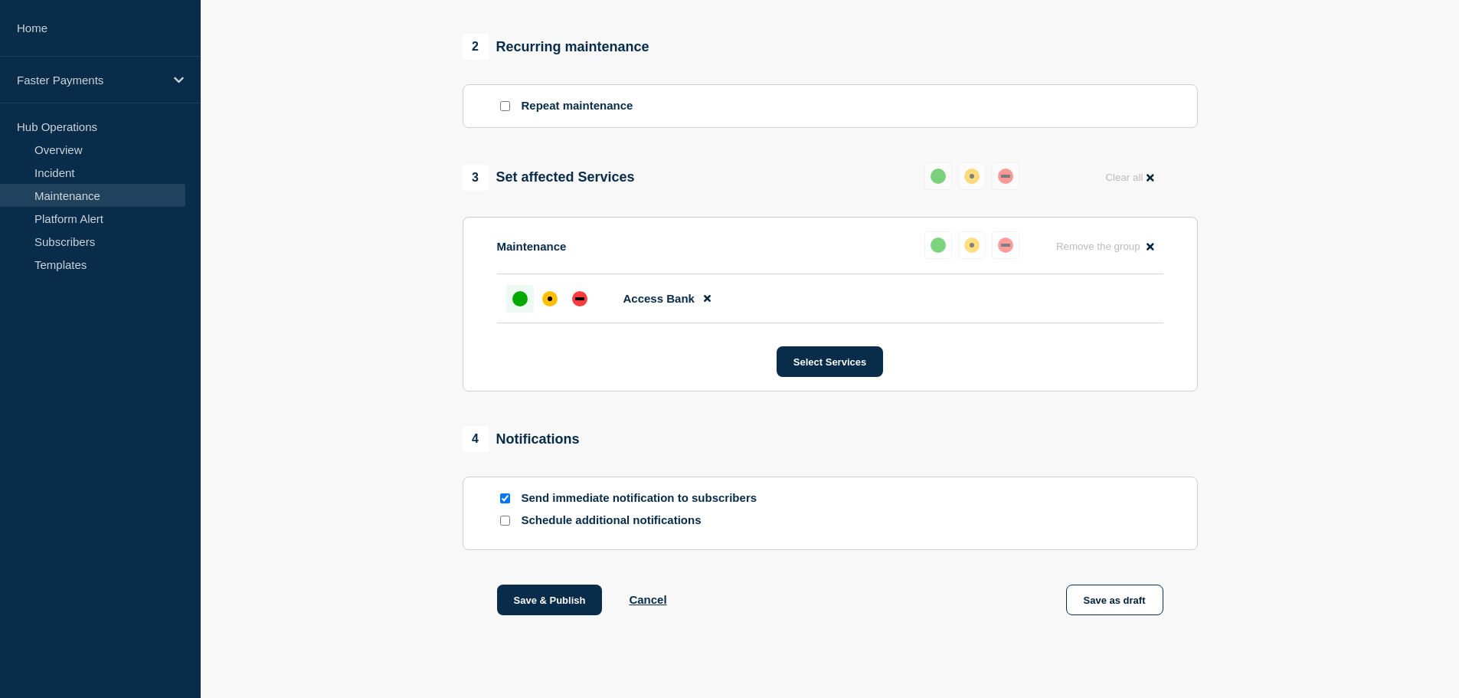
scroll to position [667, 0]
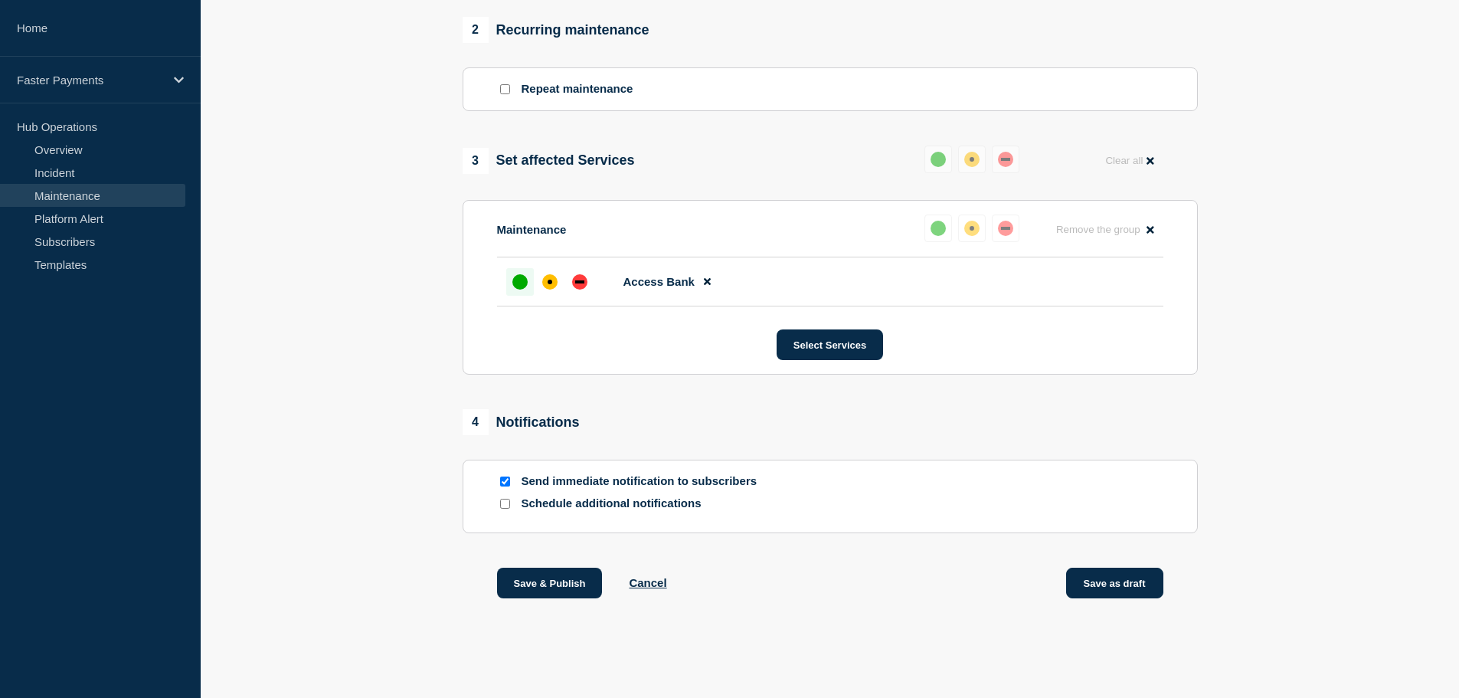
click at [1096, 582] on button "Save as draft" at bounding box center [1114, 583] width 97 height 31
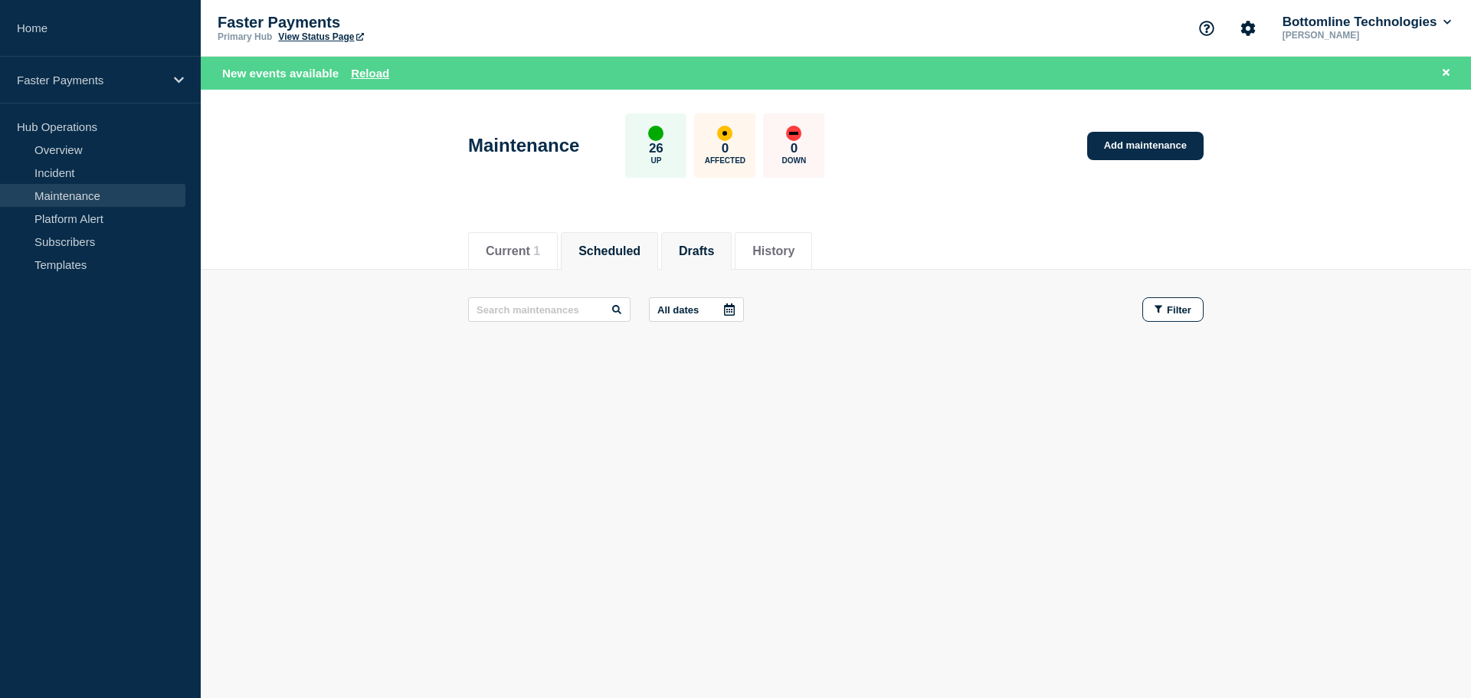
click at [714, 251] on button "Drafts" at bounding box center [696, 251] width 35 height 14
